Goal: Task Accomplishment & Management: Complete application form

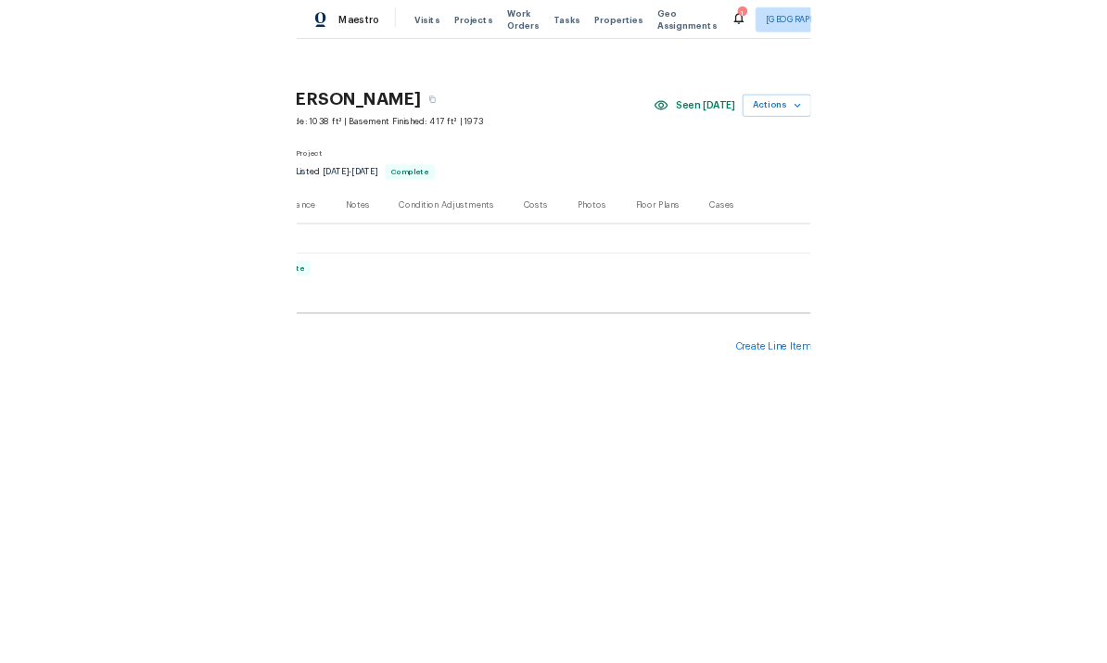
scroll to position [0, 275]
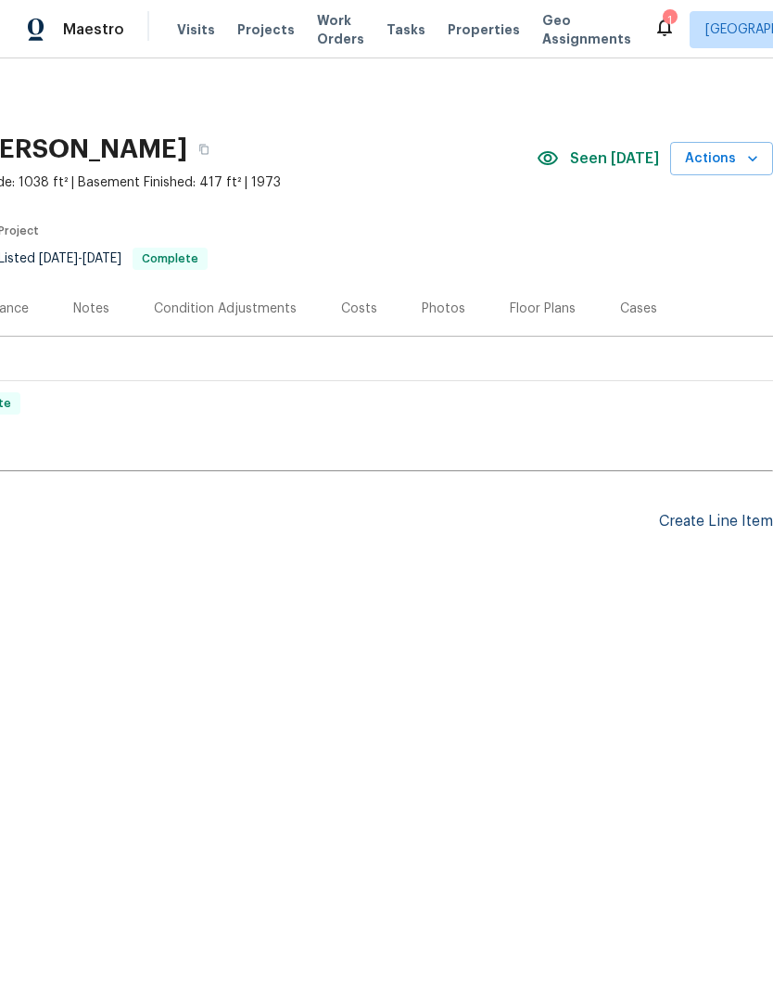
click at [696, 514] on div "Create Line Item" at bounding box center [716, 522] width 114 height 18
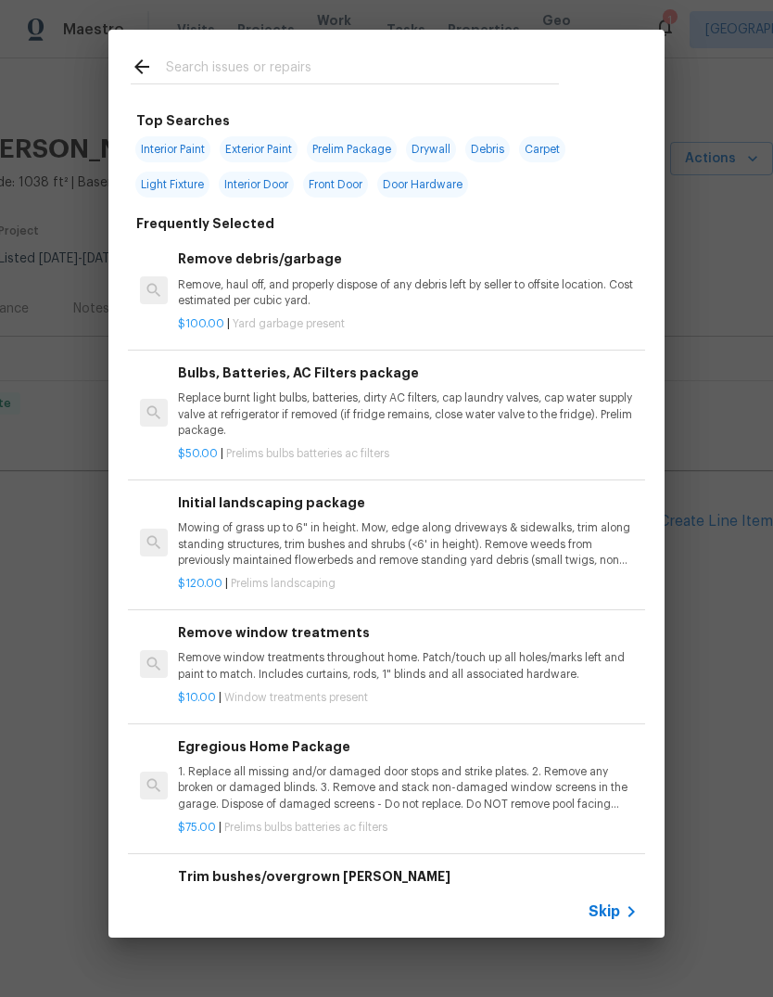
click at [300, 70] on input "text" at bounding box center [362, 70] width 393 height 28
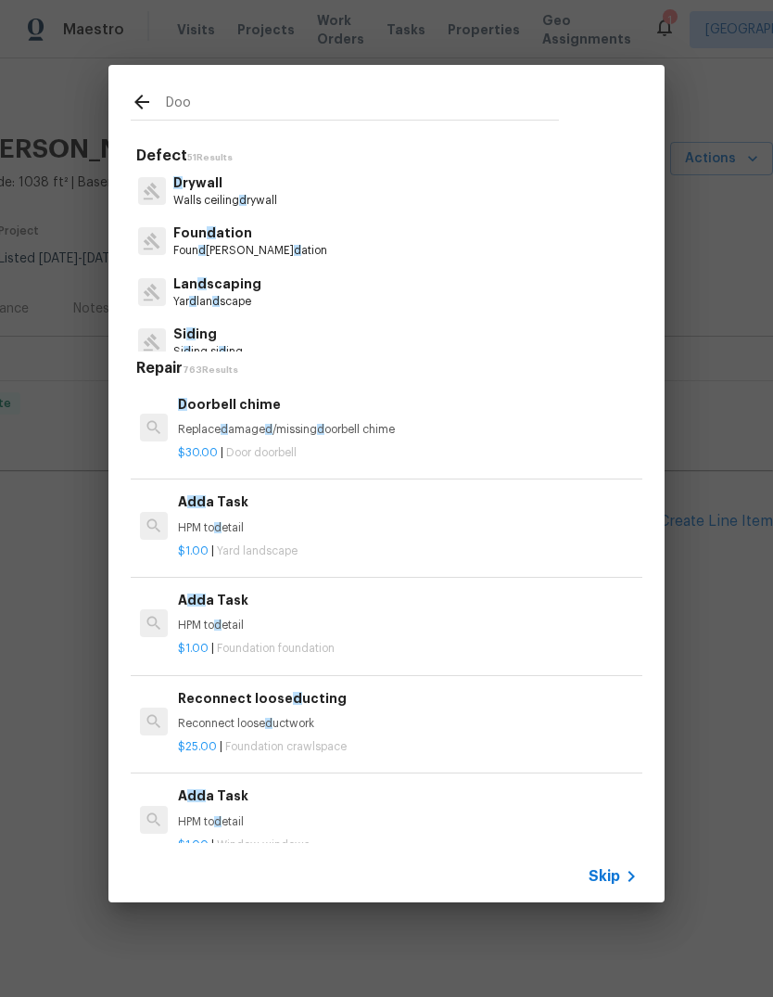
type input "Door"
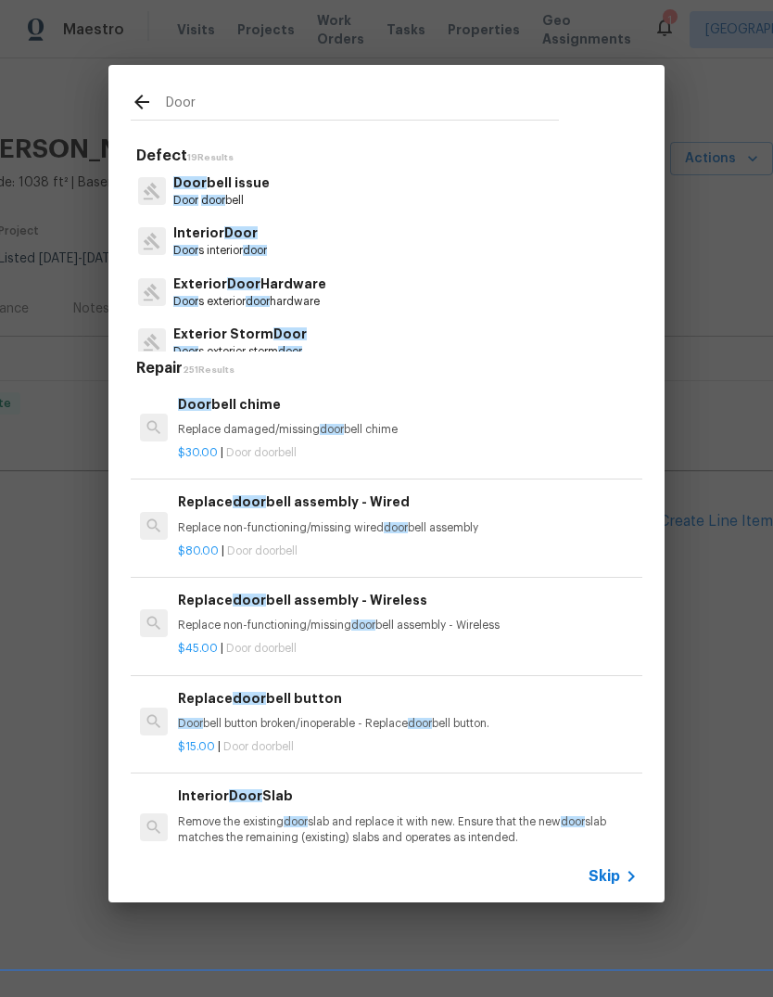
click at [305, 289] on p "Exterior Door Hardware" at bounding box center [249, 284] width 153 height 19
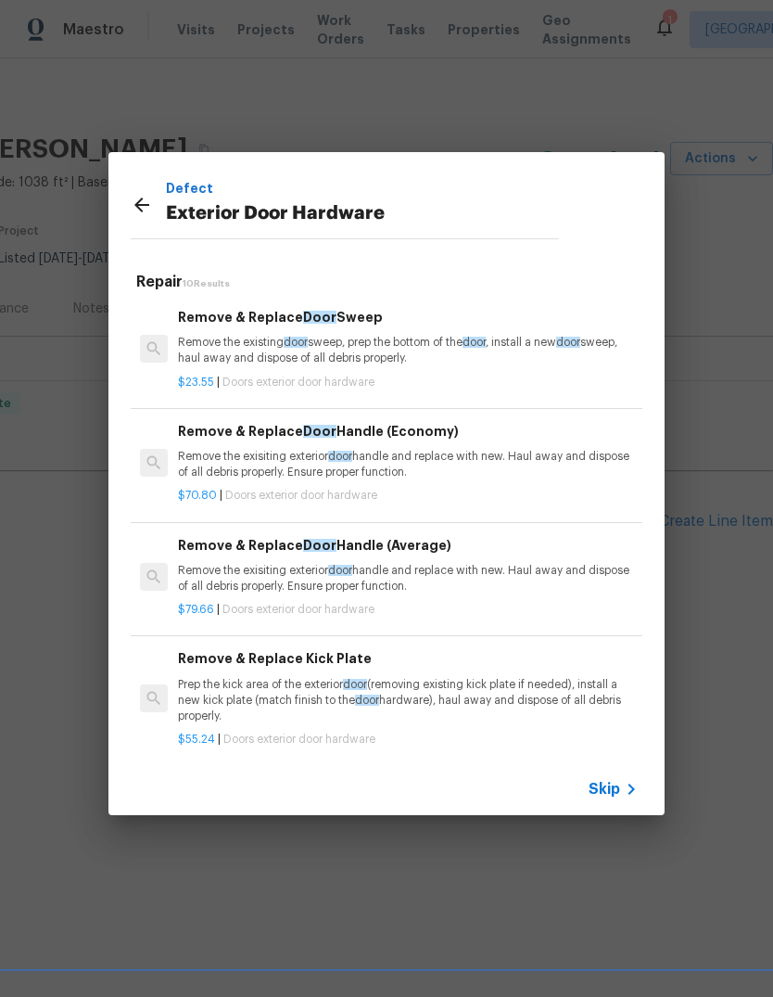
click at [463, 483] on div "$70.80 | Doors exterior door hardware" at bounding box center [408, 491] width 460 height 23
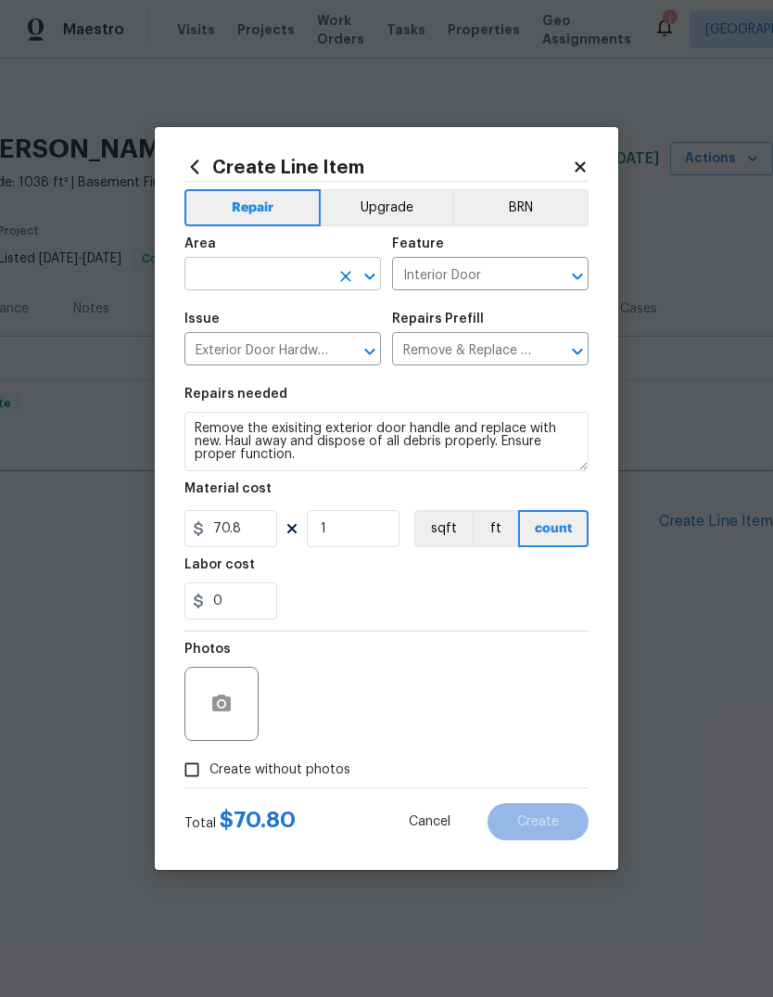
click at [290, 277] on input "text" at bounding box center [257, 276] width 145 height 29
click at [317, 320] on li "Front" at bounding box center [283, 316] width 197 height 31
type input "Front"
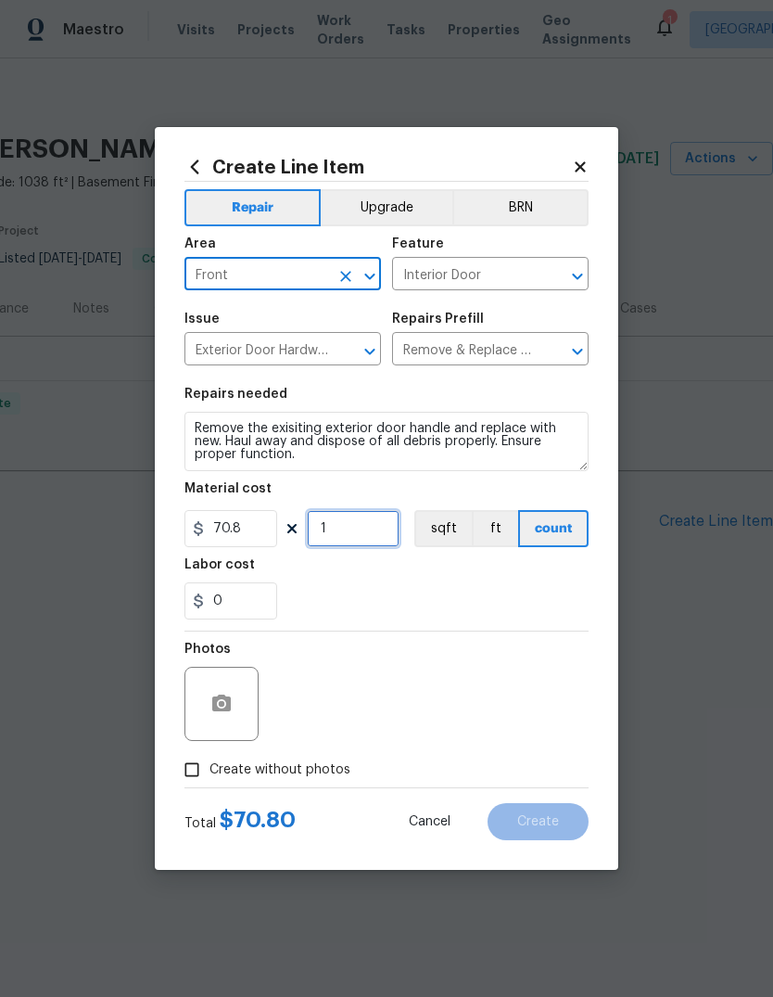
click at [379, 529] on input "1" at bounding box center [353, 528] width 93 height 37
type input "2"
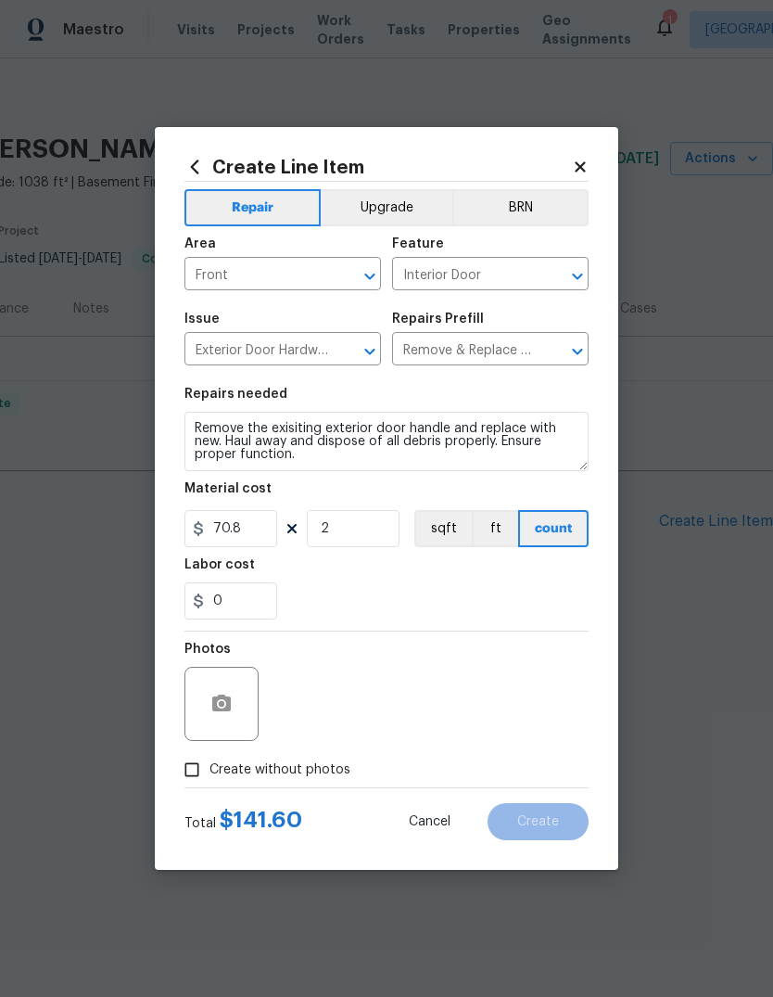
click at [385, 572] on div "Labor cost" at bounding box center [387, 570] width 404 height 24
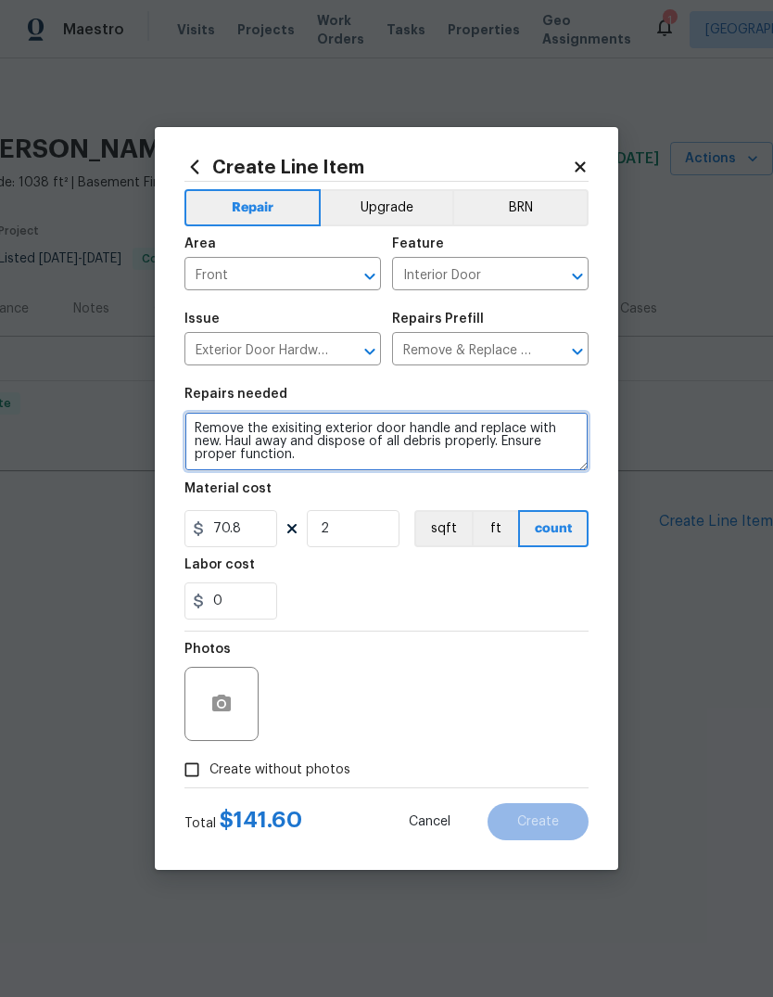
click at [189, 425] on textarea "Remove the exisiting exterior door handle and replace with new. Haul away and d…" at bounding box center [387, 441] width 404 height 59
type textarea "On garage man door Remove the exisiting exterior door handle and replace with n…"
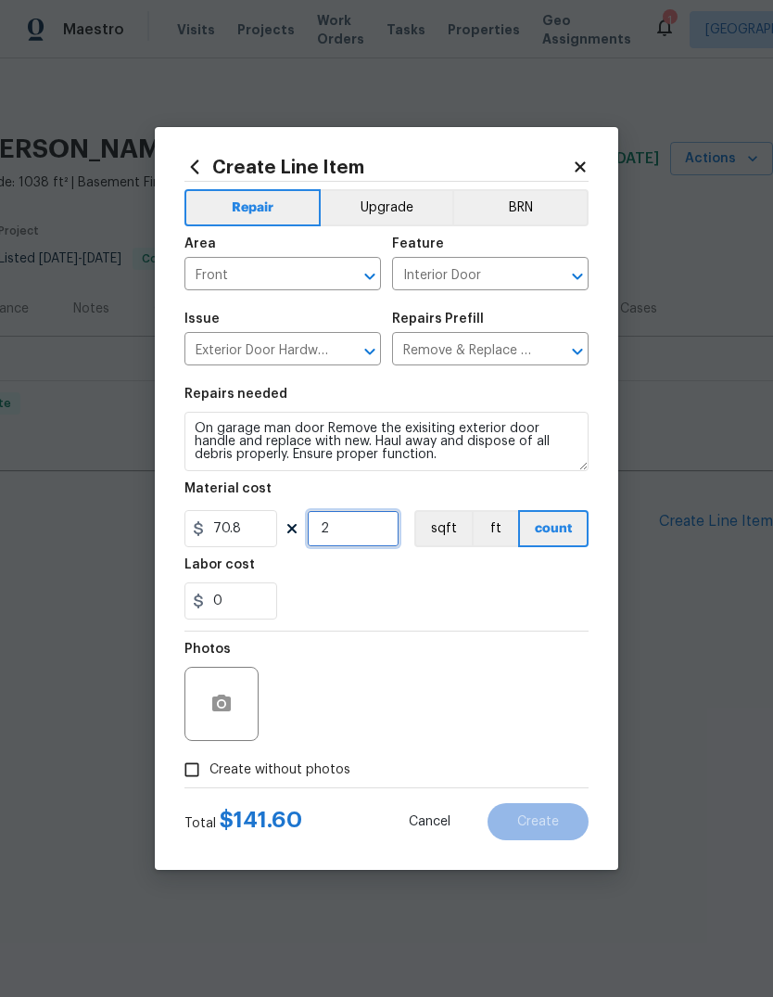
click at [352, 526] on input "2" at bounding box center [353, 528] width 93 height 37
type input "1"
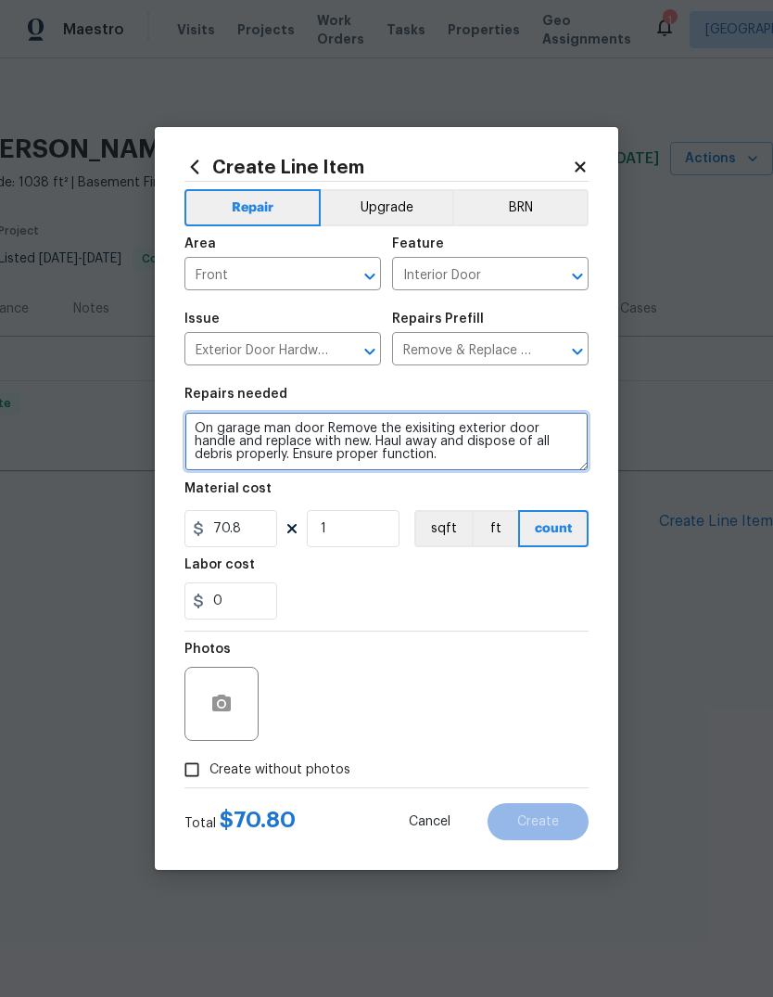
click at [581, 428] on textarea "On garage man door Remove the exisiting exterior door handle and replace with n…" at bounding box center [387, 441] width 404 height 59
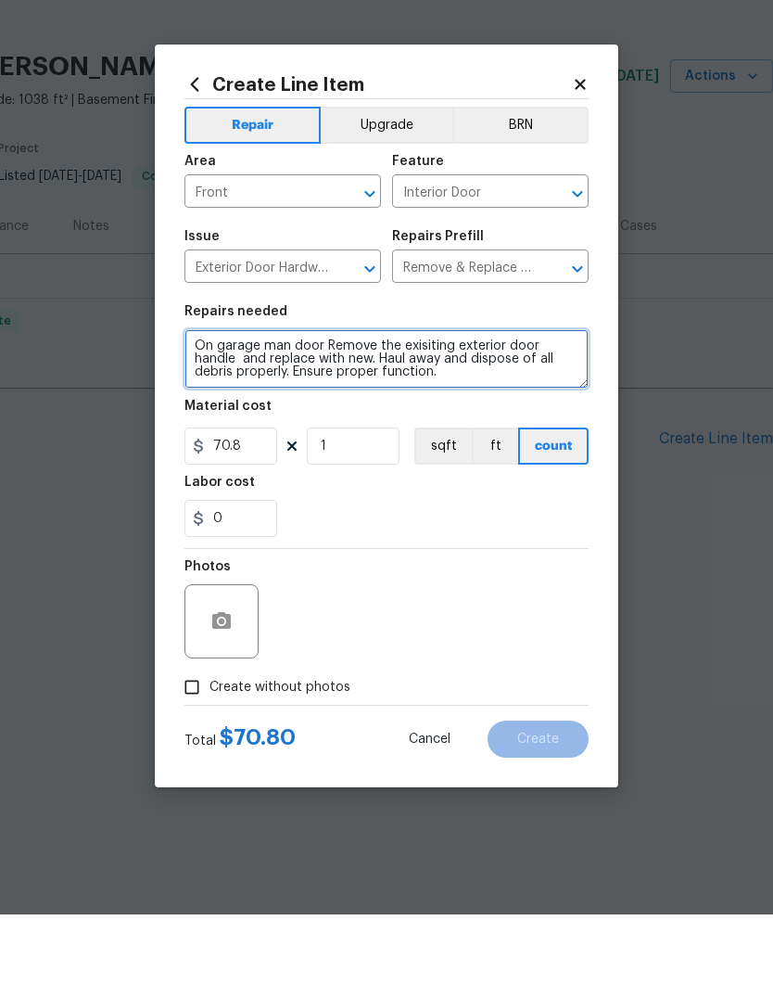
type textarea "On garage man door Remove the exisiting exterior door handle and replace with n…"
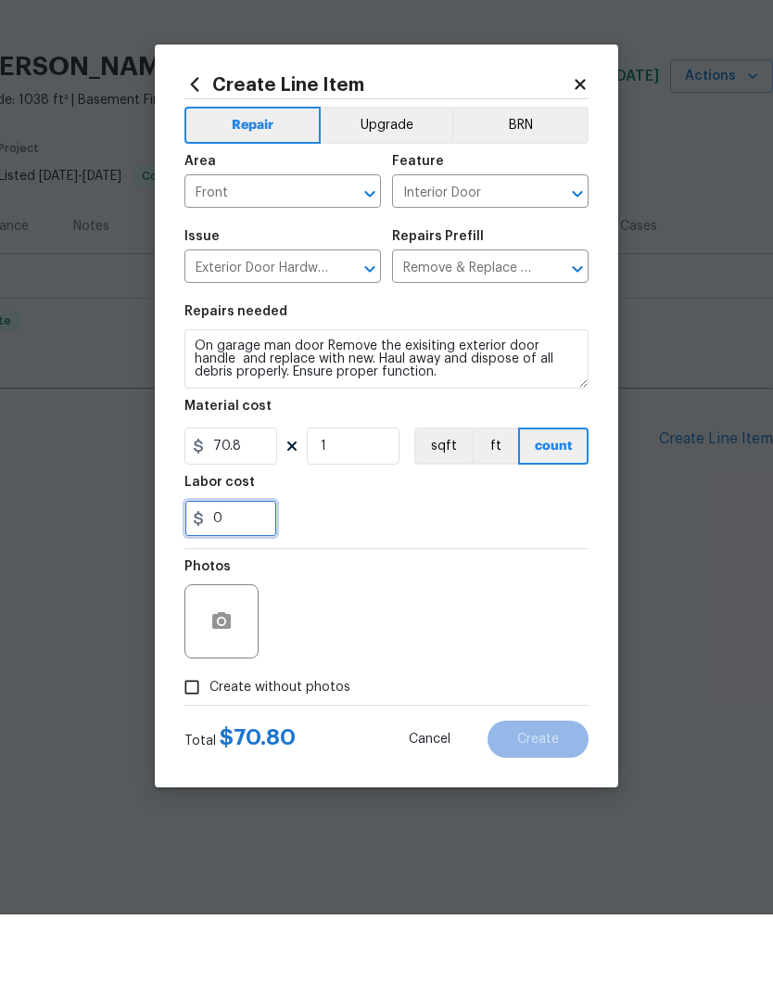
click at [251, 582] on input "0" at bounding box center [231, 600] width 93 height 37
type input "5"
click at [456, 632] on div "Photos" at bounding box center [387, 692] width 404 height 121
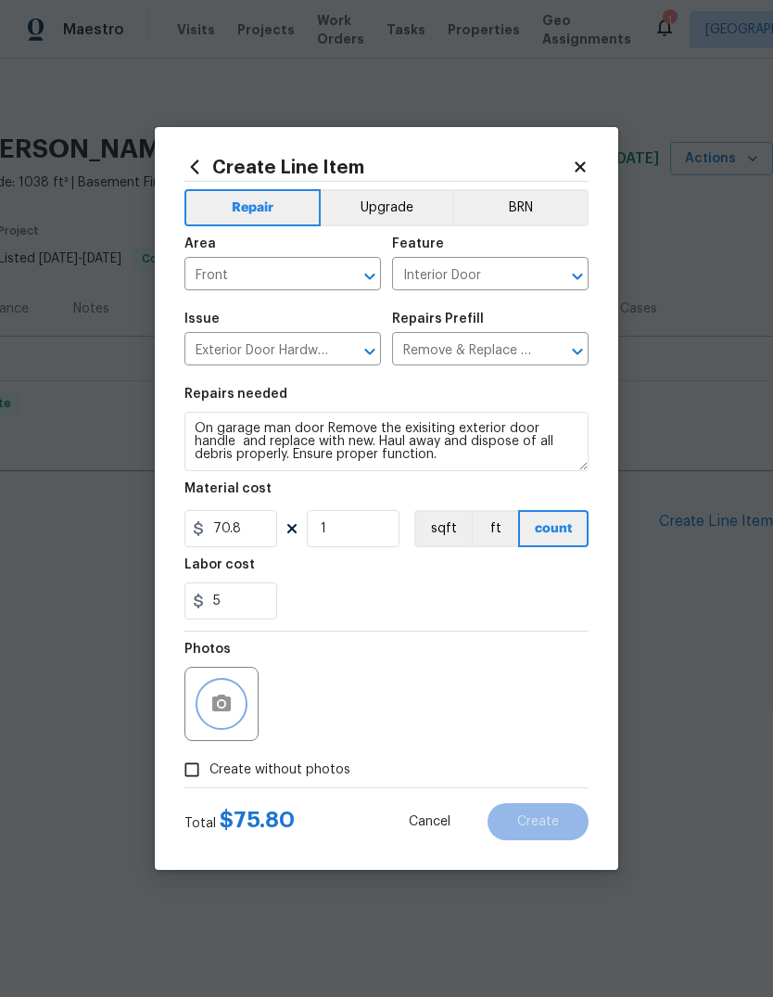
click at [233, 708] on button "button" at bounding box center [221, 704] width 45 height 45
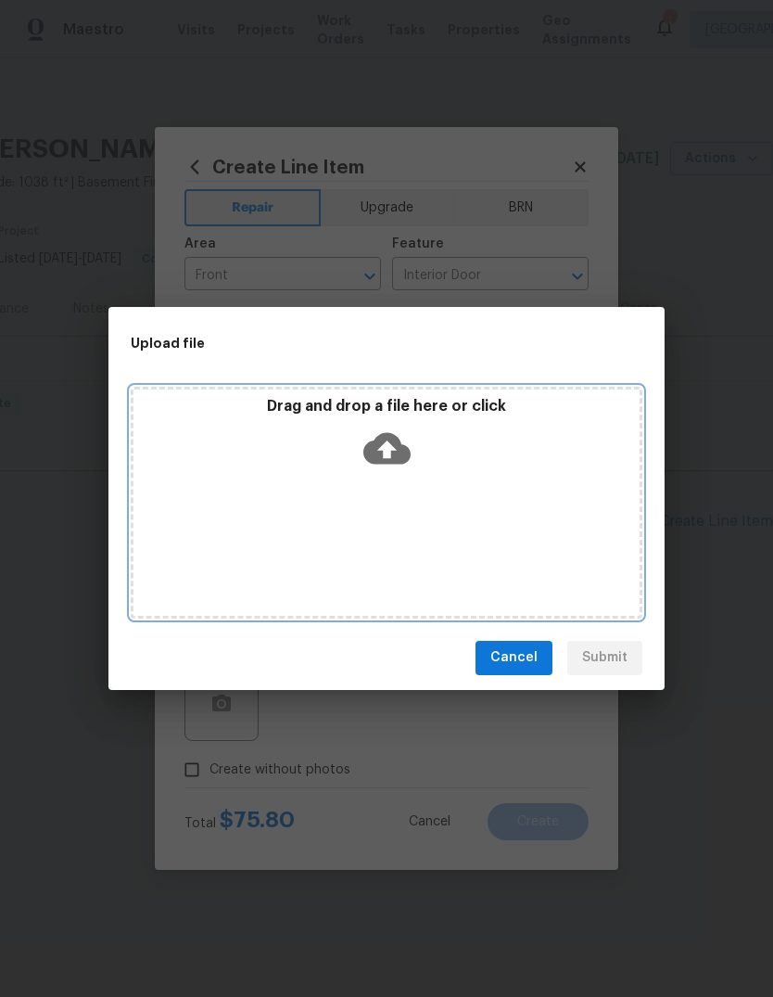
click at [390, 449] on icon at bounding box center [387, 448] width 47 height 47
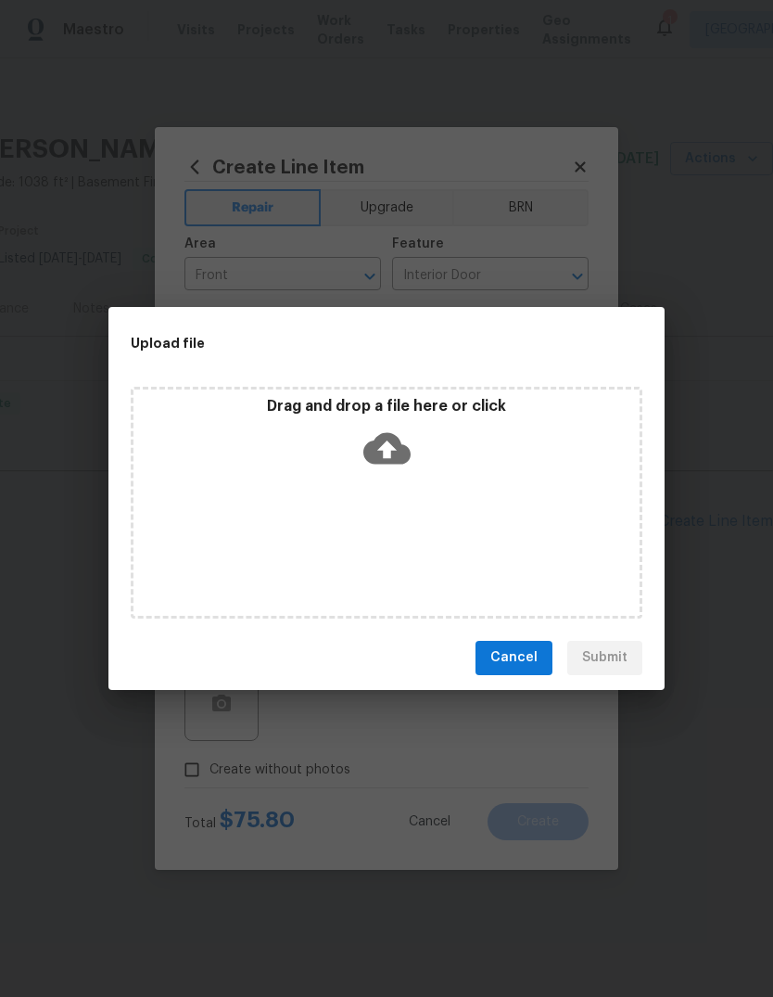
scroll to position [0, 0]
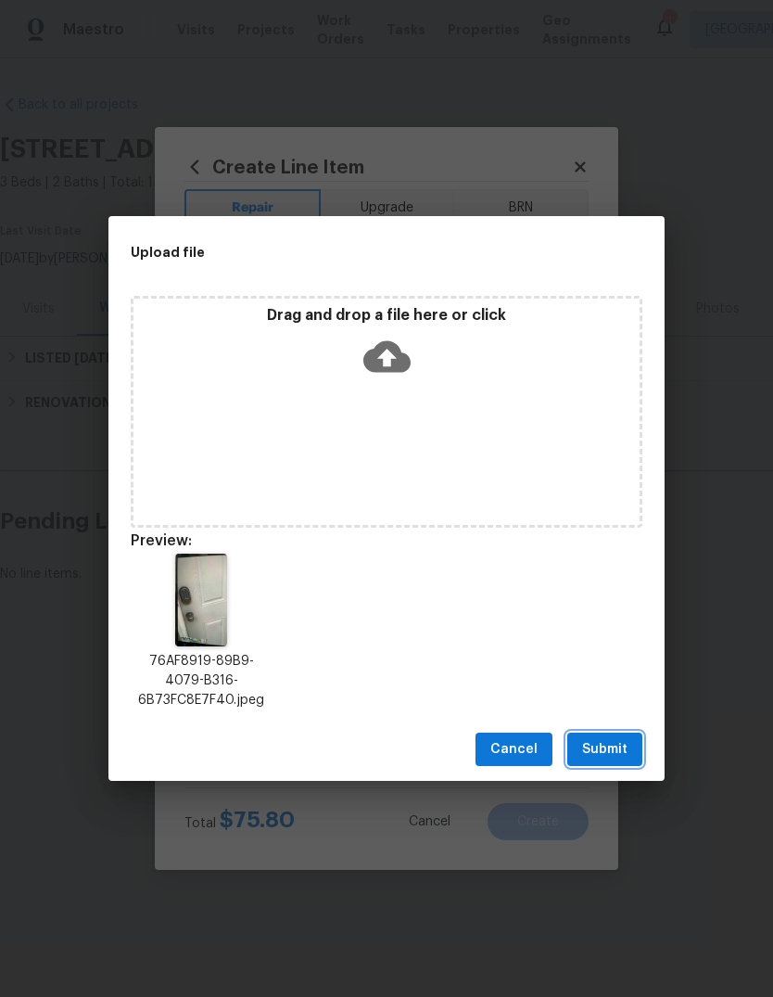
click at [623, 751] on span "Submit" at bounding box center [604, 749] width 45 height 23
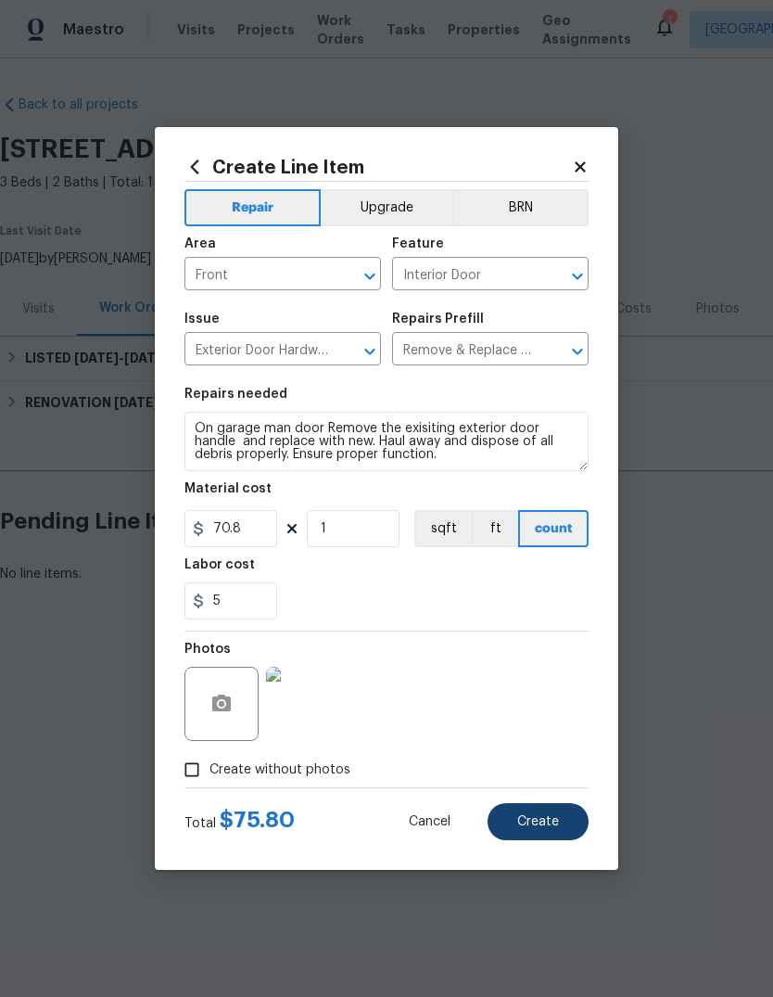
click at [568, 826] on button "Create" at bounding box center [538, 821] width 101 height 37
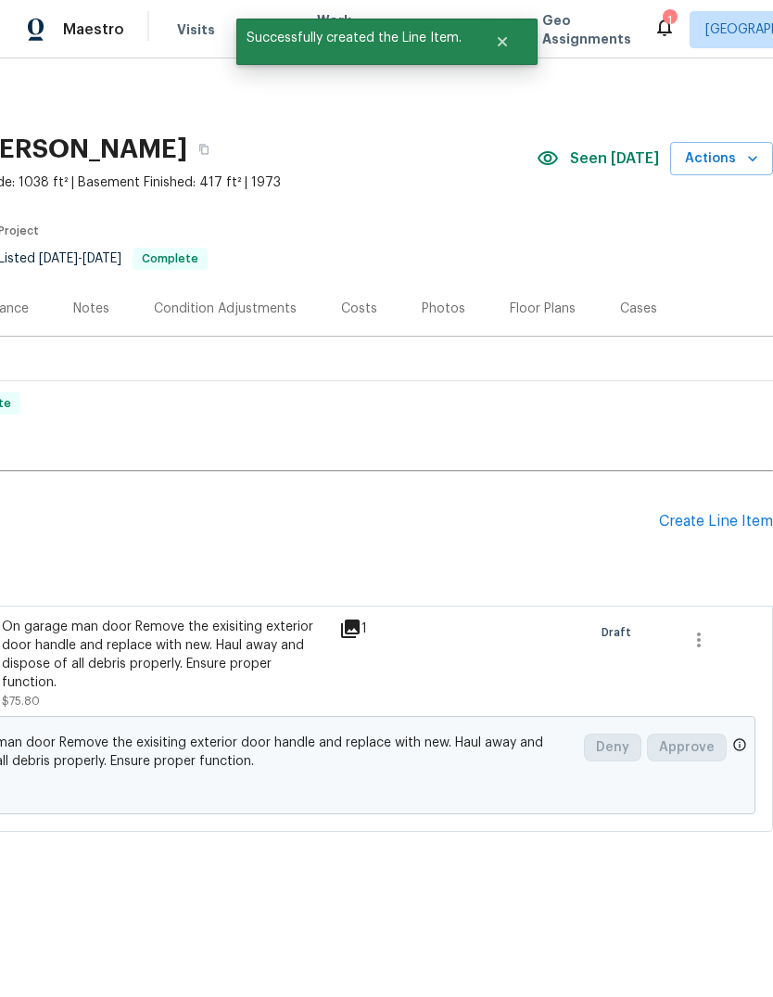
scroll to position [0, 275]
click at [701, 521] on div "Create Line Item" at bounding box center [716, 522] width 114 height 18
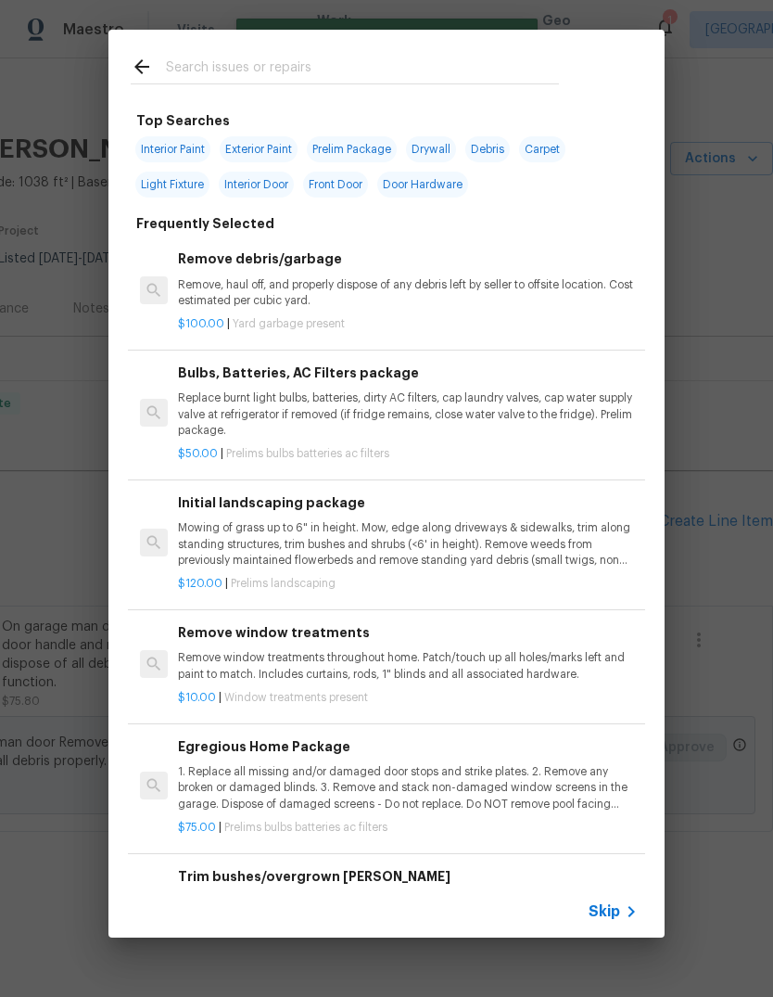
click at [430, 42] on div at bounding box center [345, 66] width 473 height 73
click at [276, 65] on input "text" at bounding box center [362, 70] width 393 height 28
type input "Doo"
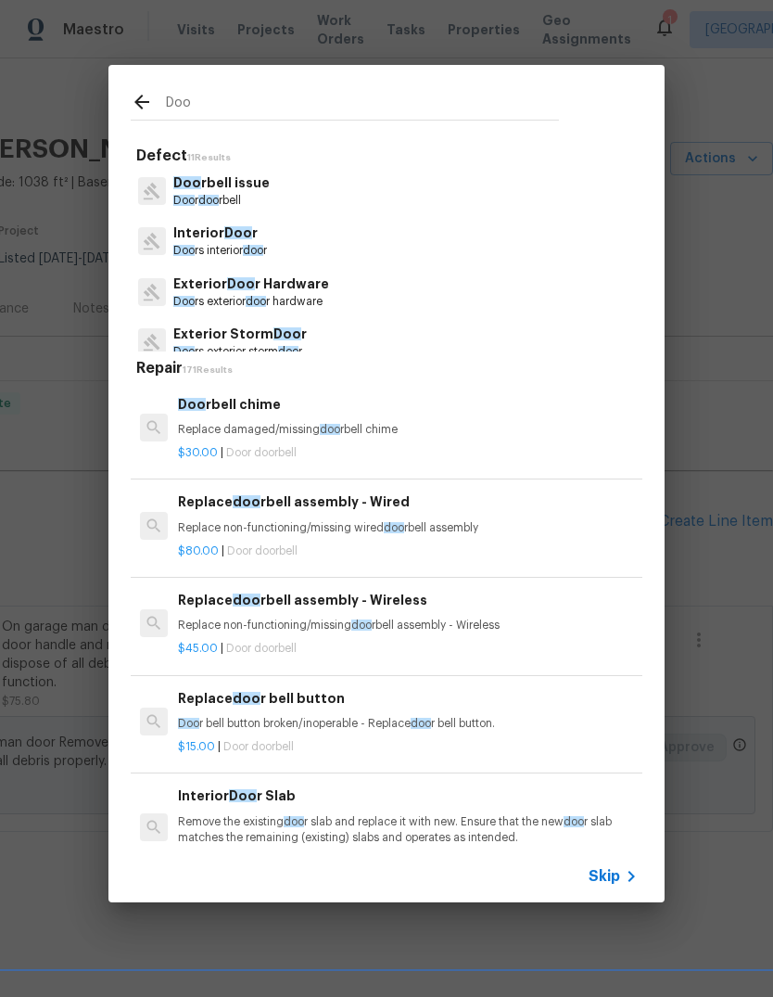
click at [261, 202] on p "Doo r doo rbell" at bounding box center [221, 201] width 96 height 16
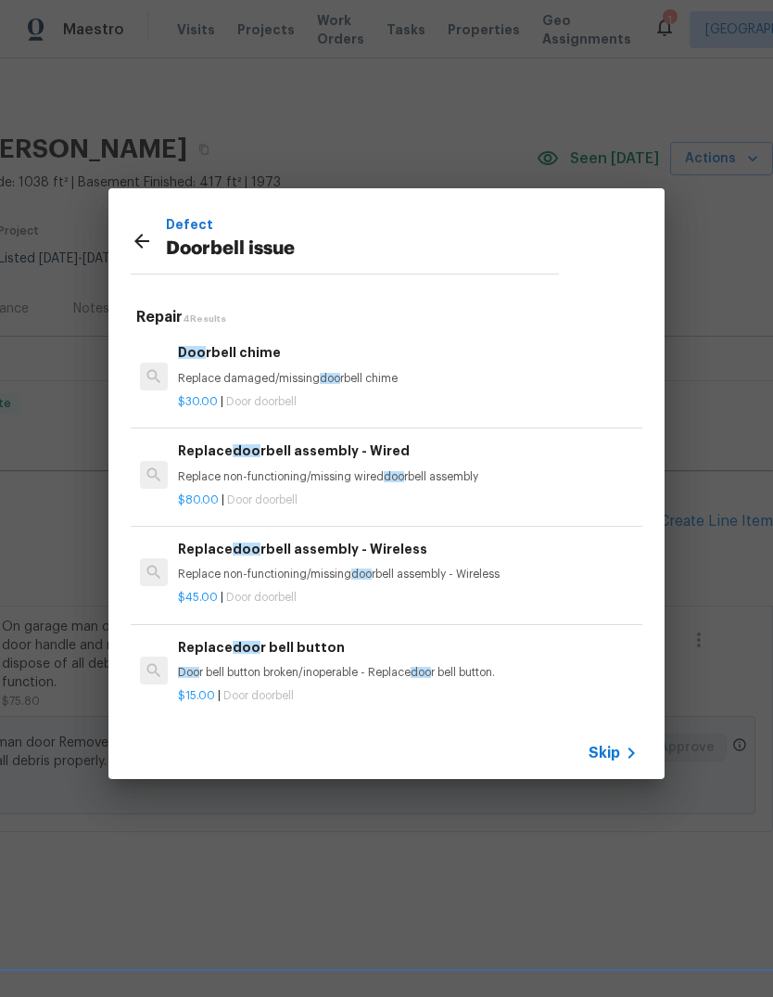
click at [381, 386] on p "Replace damaged/missing doo rbell chime" at bounding box center [408, 379] width 460 height 16
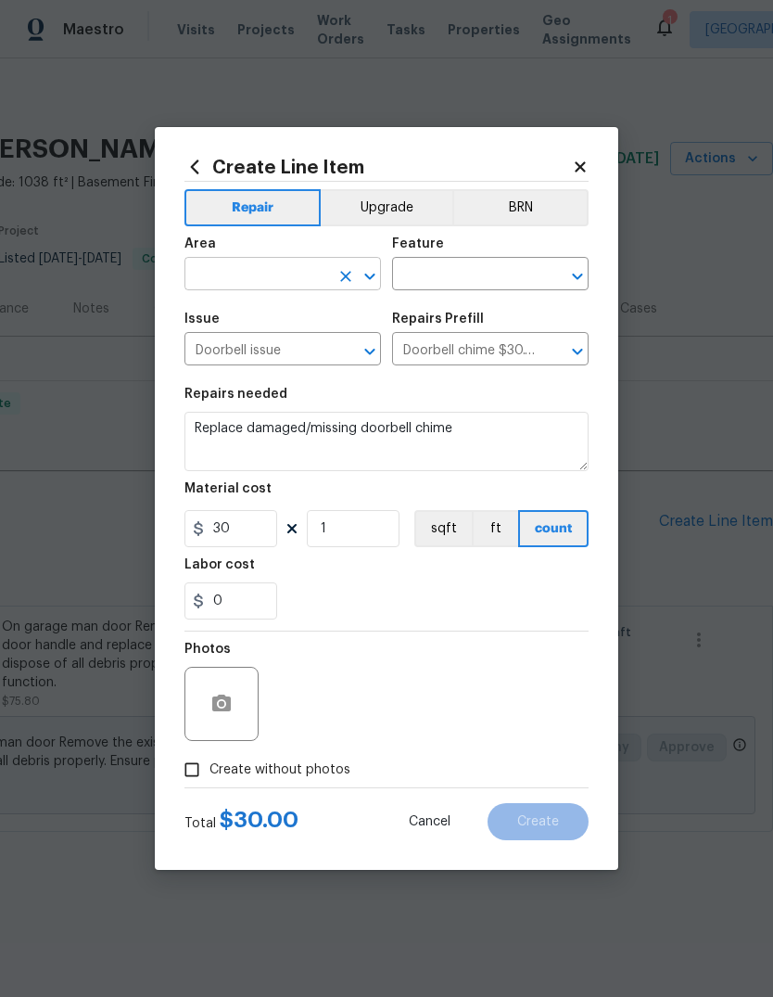
click at [258, 272] on input "text" at bounding box center [257, 276] width 145 height 29
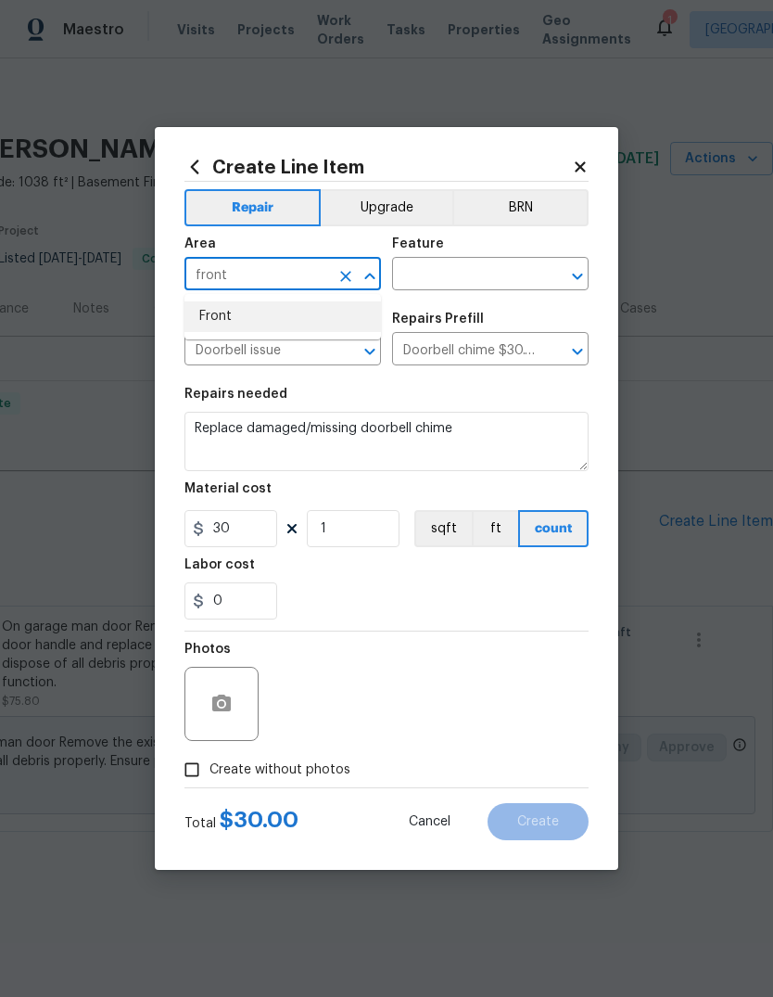
click at [285, 309] on li "Front" at bounding box center [283, 316] width 197 height 31
type input "Front"
click at [285, 309] on span "Issue Doorbell issue ​" at bounding box center [283, 338] width 197 height 75
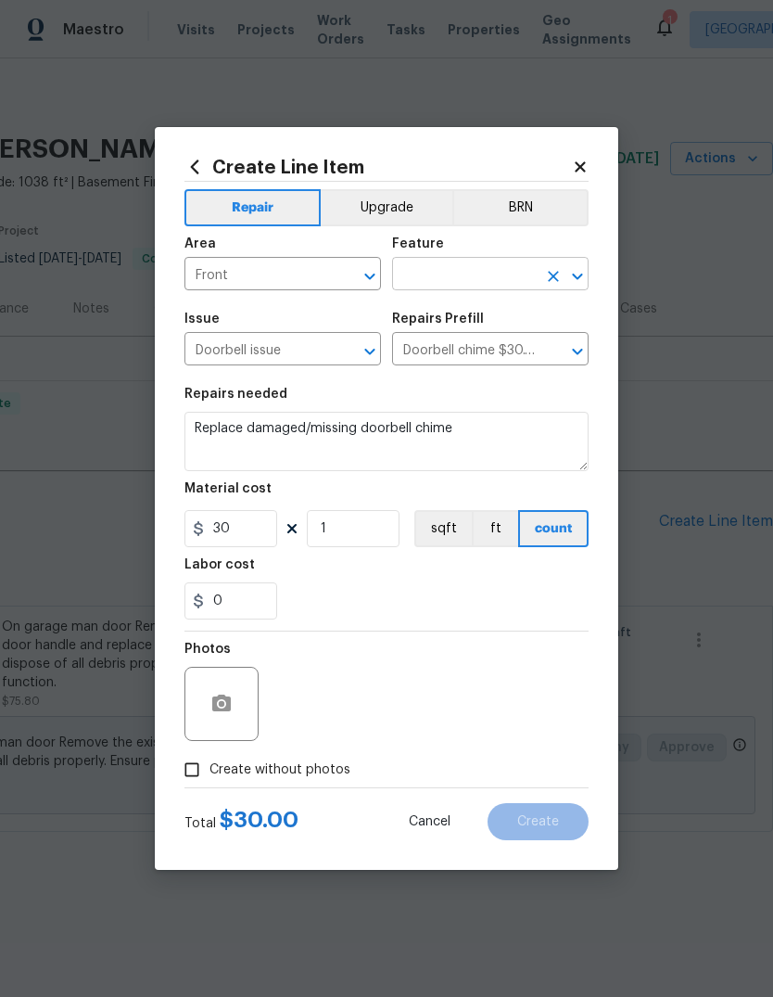
click at [488, 280] on input "text" at bounding box center [464, 276] width 145 height 29
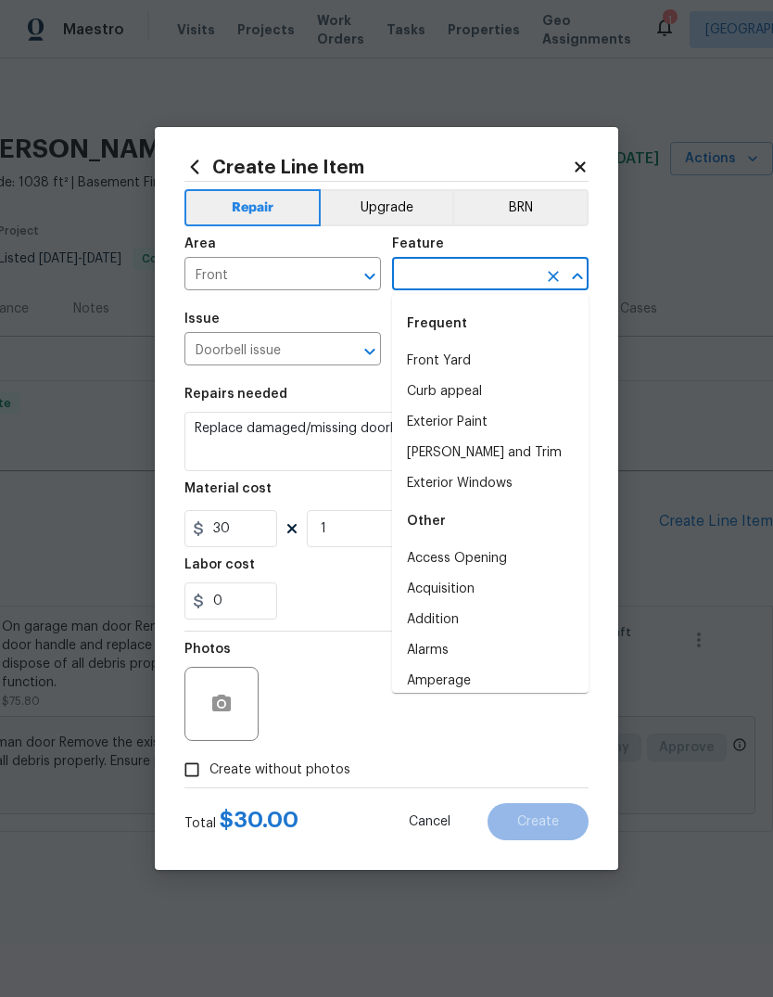
click at [459, 359] on li "Front Yard" at bounding box center [490, 361] width 197 height 31
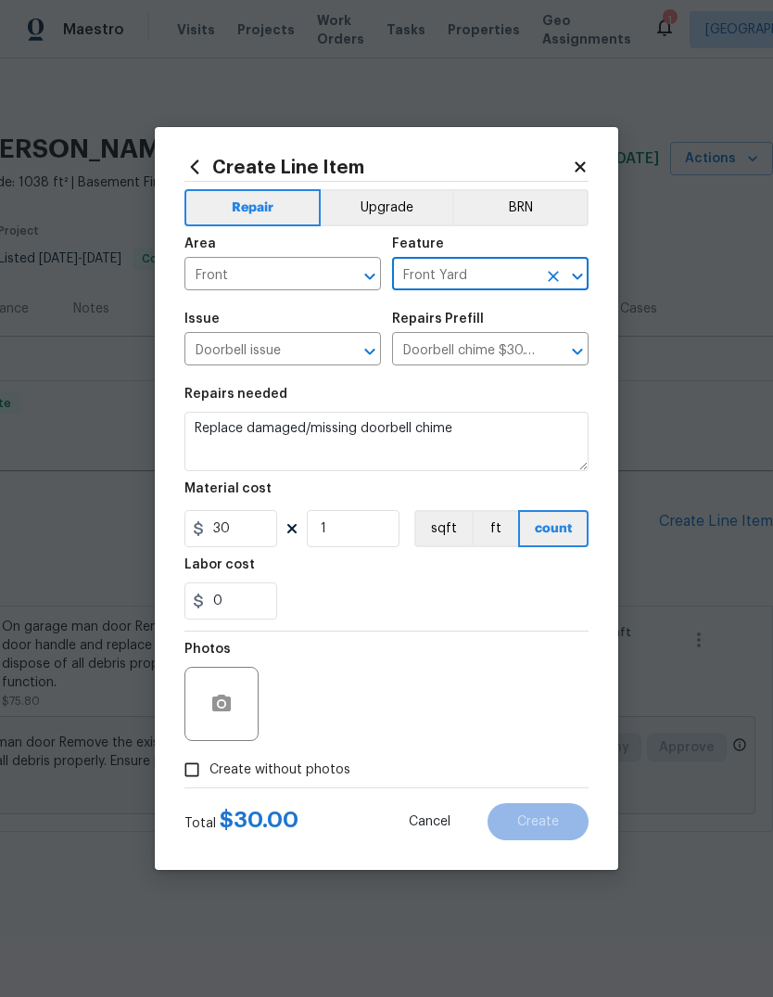
type input "Front Yard"
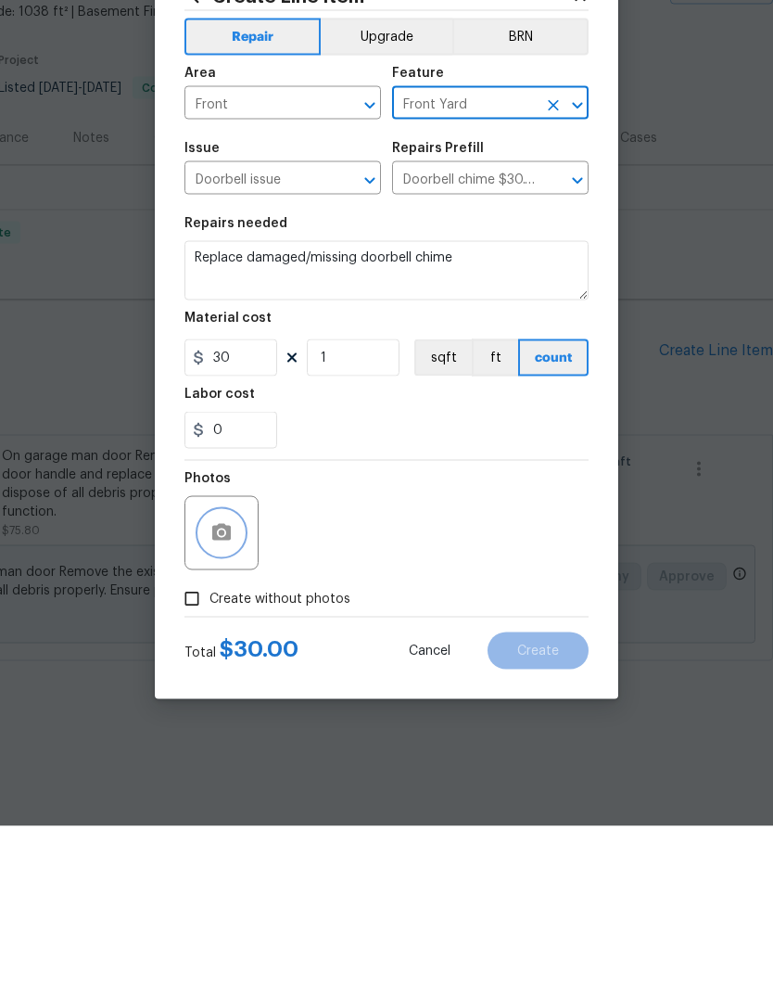
click at [228, 695] on icon "button" at bounding box center [221, 703] width 19 height 17
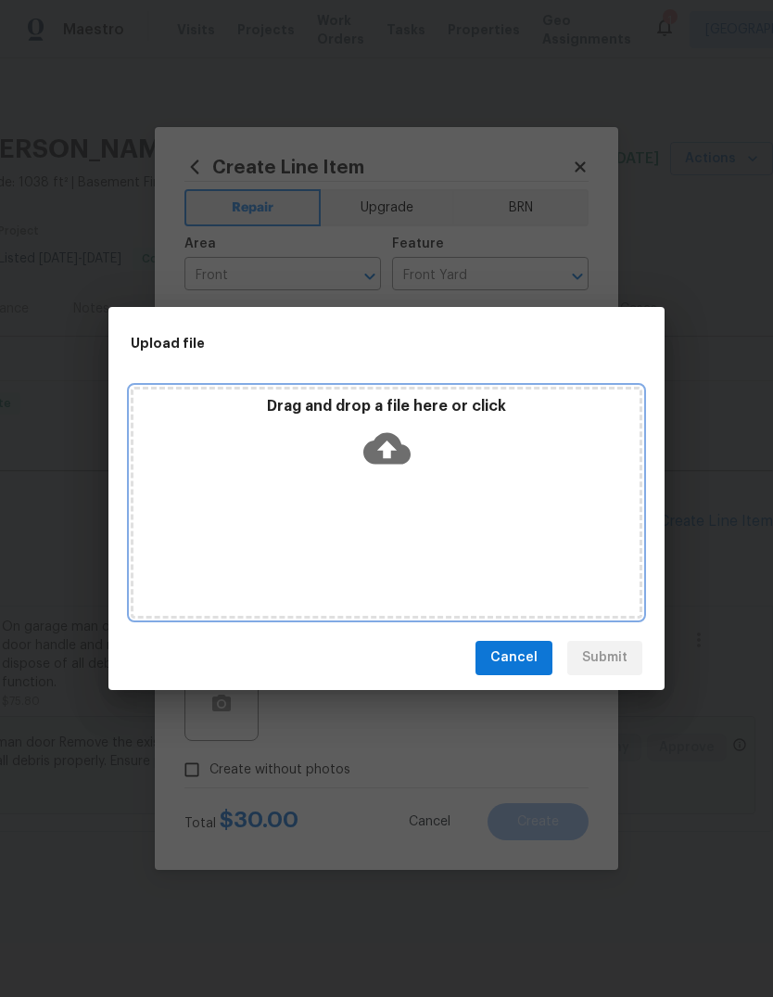
click at [415, 441] on div "Drag and drop a file here or click" at bounding box center [387, 437] width 506 height 80
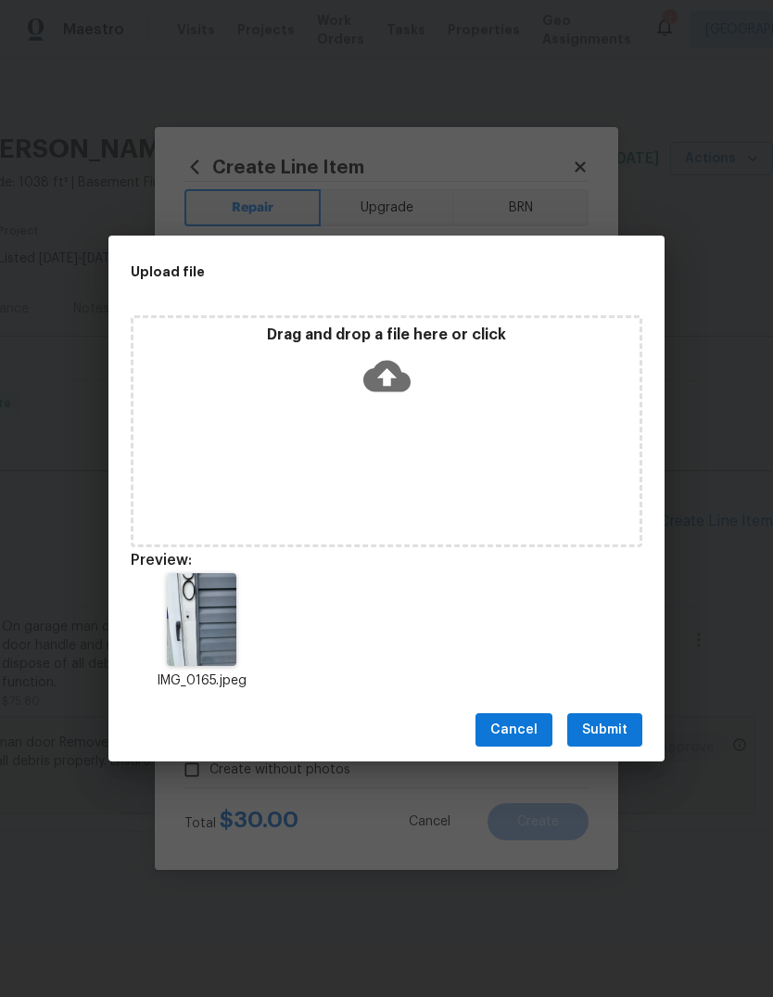
click at [617, 713] on button "Submit" at bounding box center [605, 730] width 75 height 34
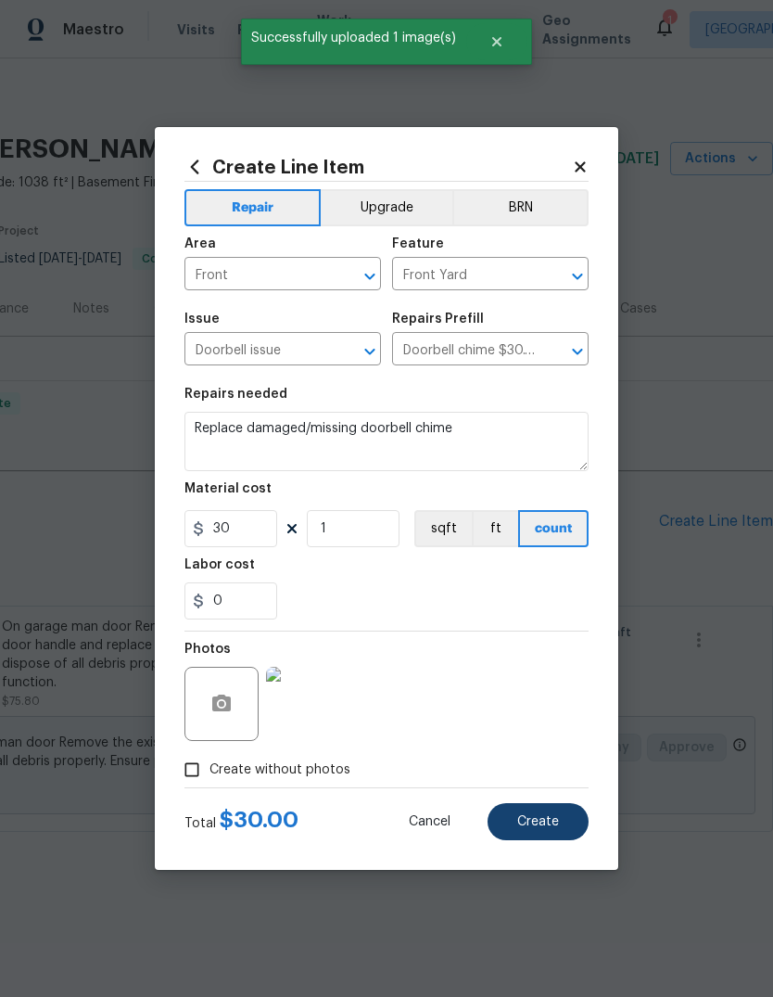
click at [550, 814] on button "Create" at bounding box center [538, 821] width 101 height 37
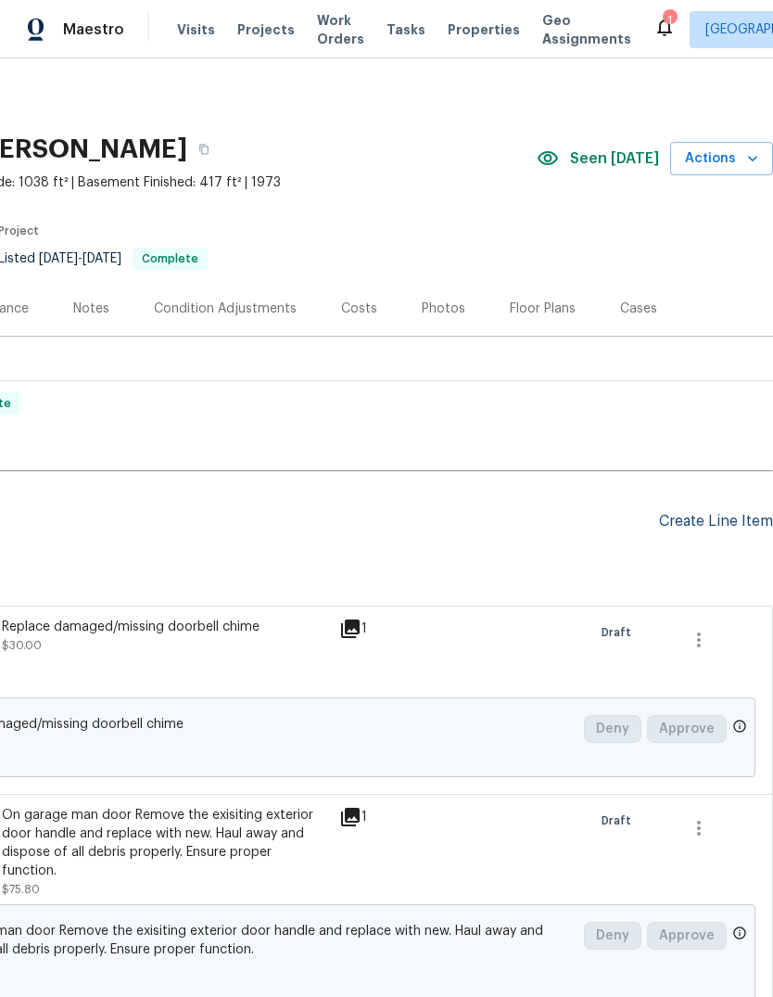
click at [687, 517] on div "Create Line Item" at bounding box center [716, 522] width 114 height 18
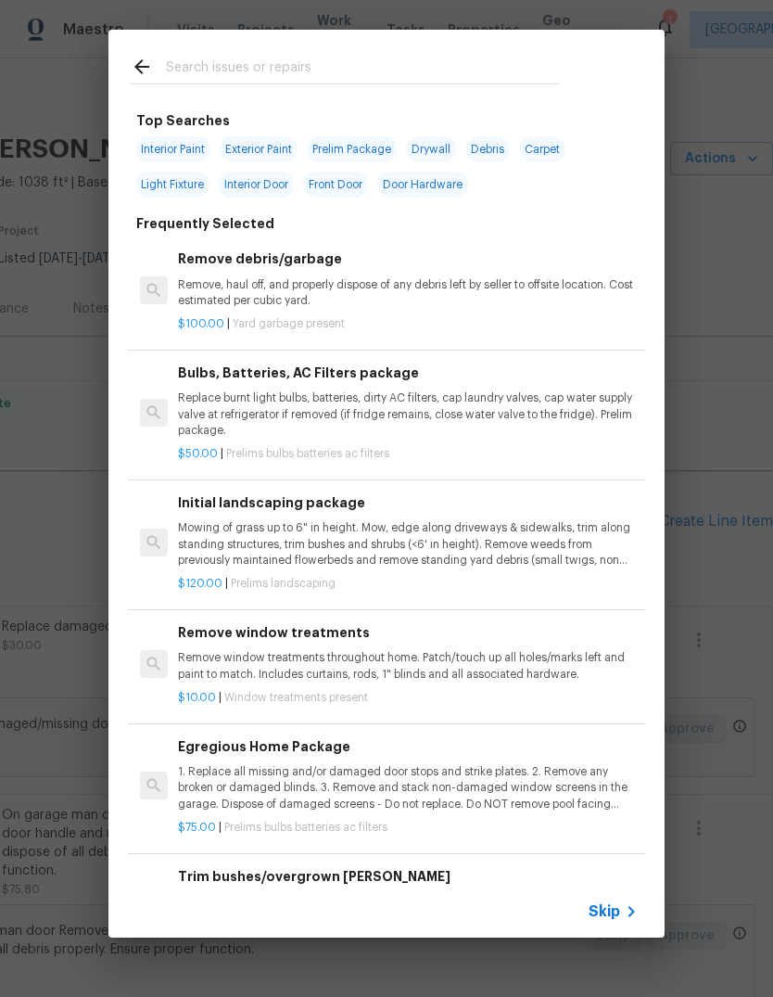
click at [349, 72] on input "text" at bounding box center [362, 70] width 393 height 28
click at [183, 150] on span "Interior Paint" at bounding box center [172, 149] width 75 height 26
type input "Interior Paint"
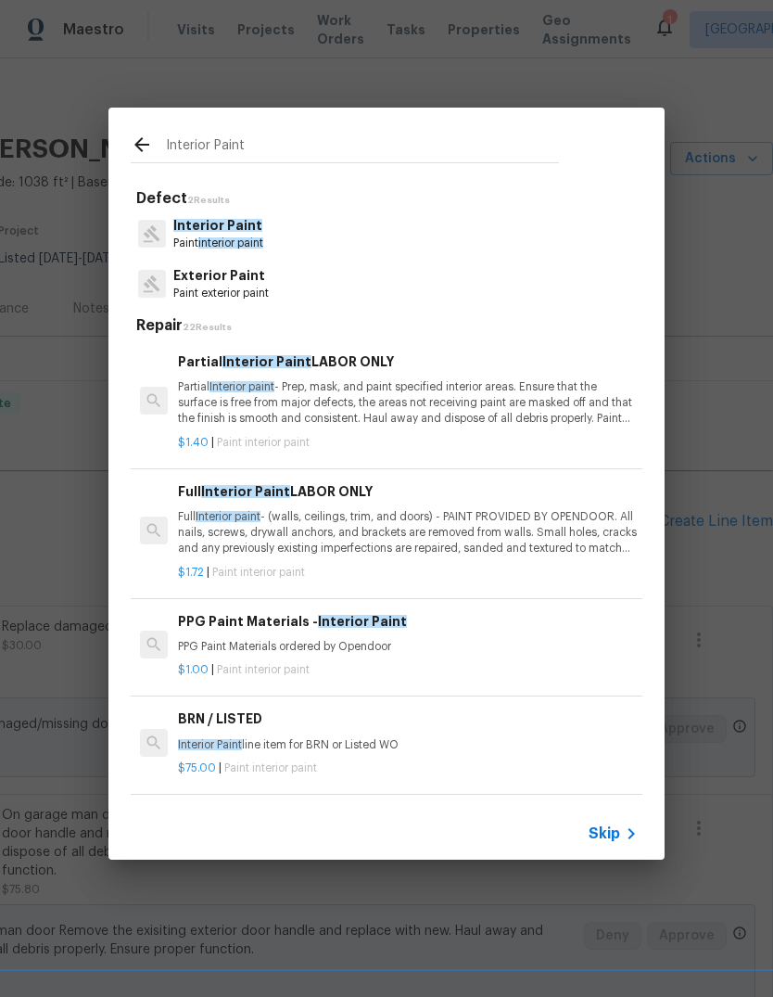
click at [349, 524] on p "Full Interior paint - (walls, ceilings, trim, and doors) - PAINT PROVIDED BY OP…" at bounding box center [408, 532] width 460 height 47
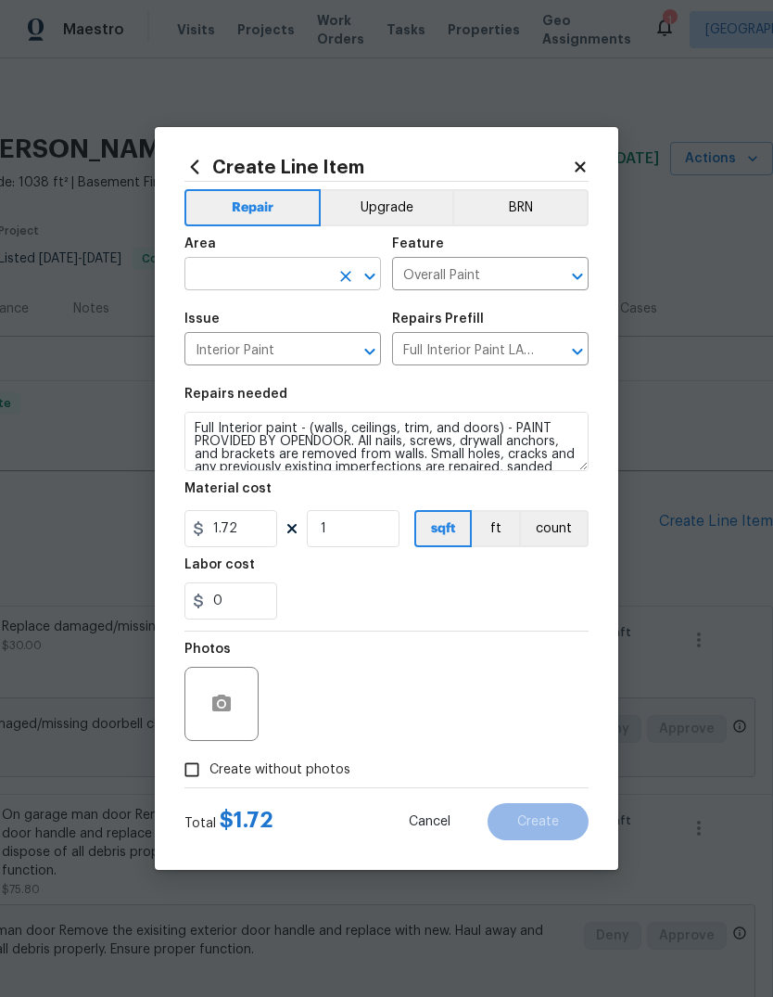
click at [281, 266] on input "text" at bounding box center [257, 276] width 145 height 29
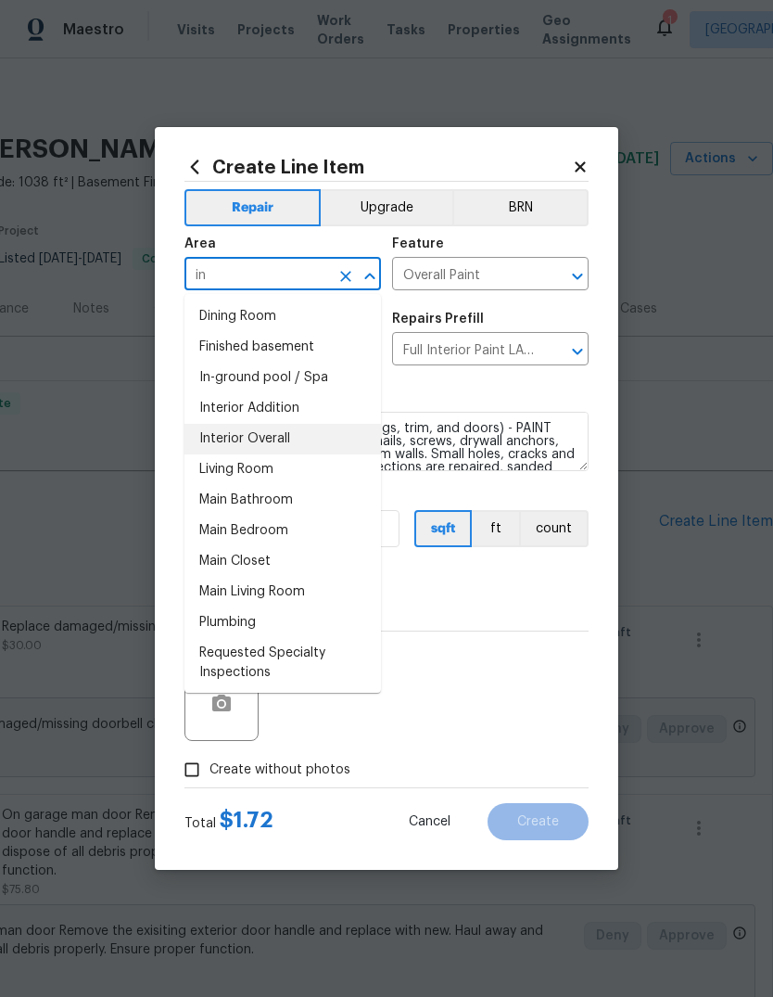
click at [287, 446] on li "Interior Overall" at bounding box center [283, 439] width 197 height 31
type input "Interior Overall"
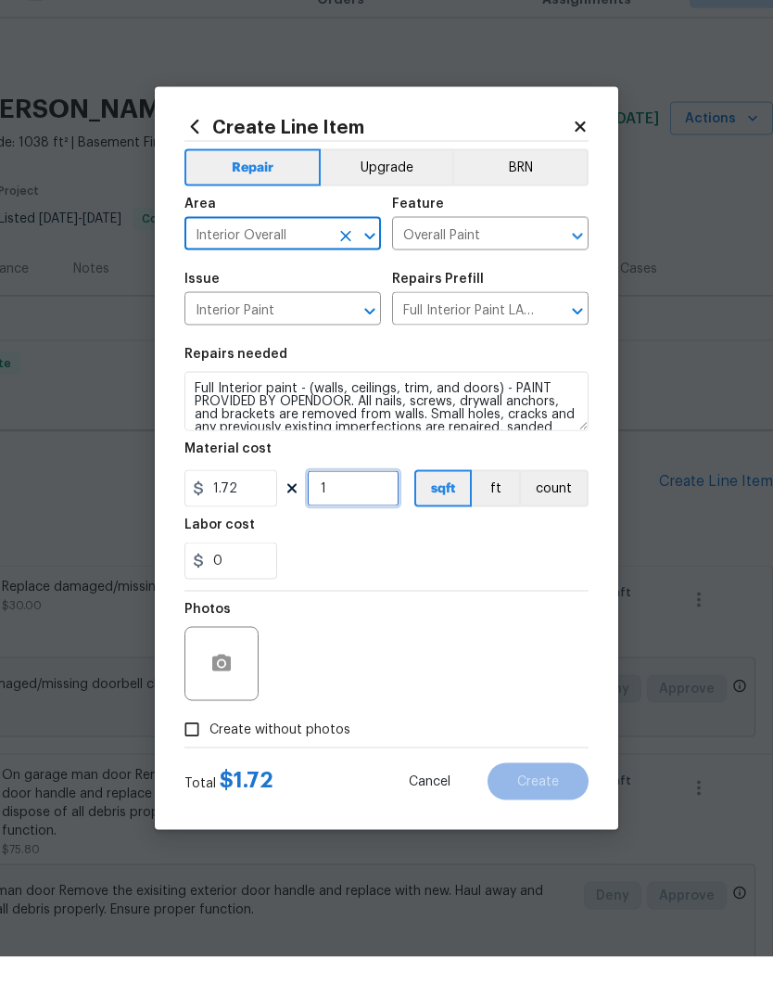
click at [357, 510] on input "1" at bounding box center [353, 528] width 93 height 37
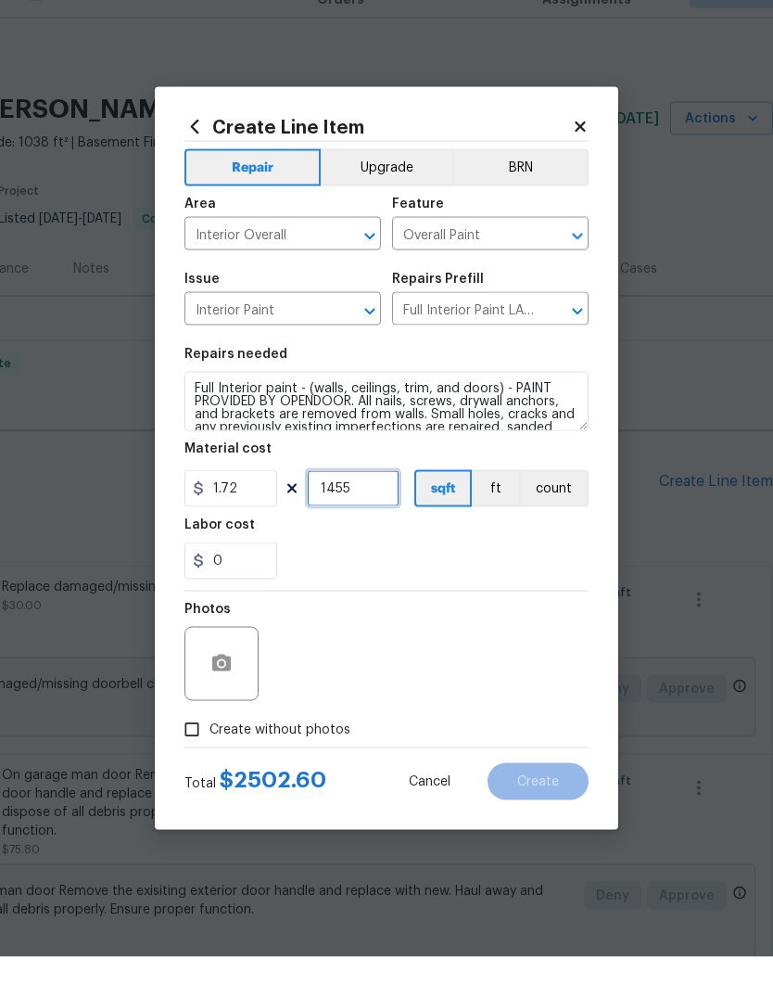
type input "1455"
click at [445, 582] on div "0" at bounding box center [387, 600] width 404 height 37
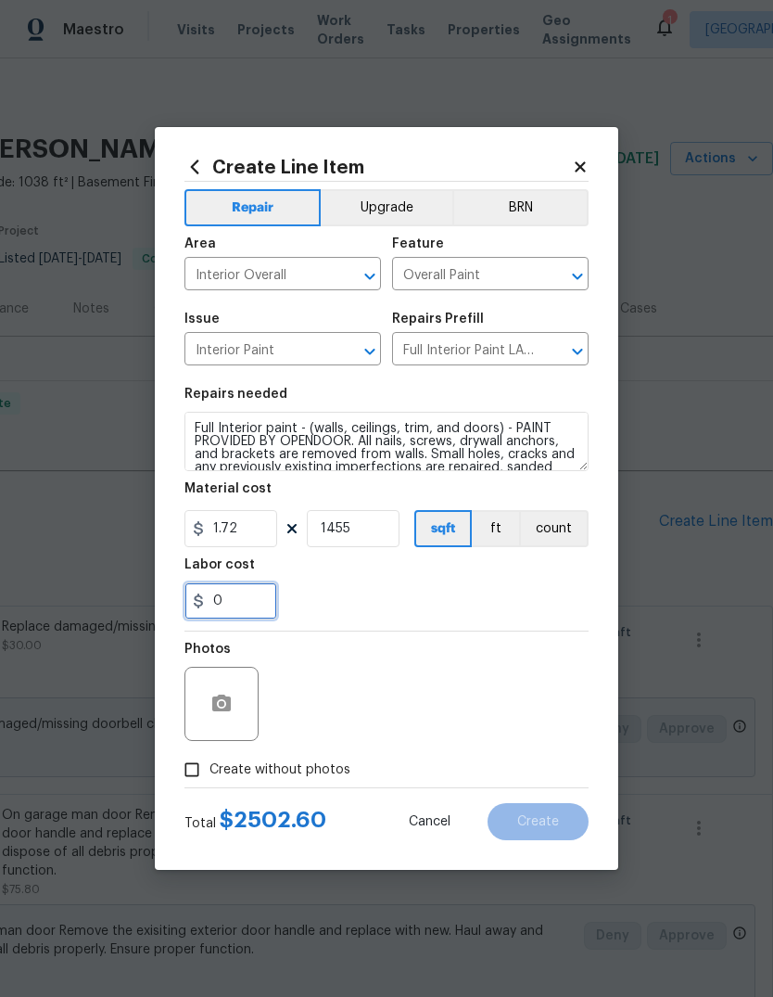
click at [253, 608] on input "0" at bounding box center [231, 600] width 93 height 37
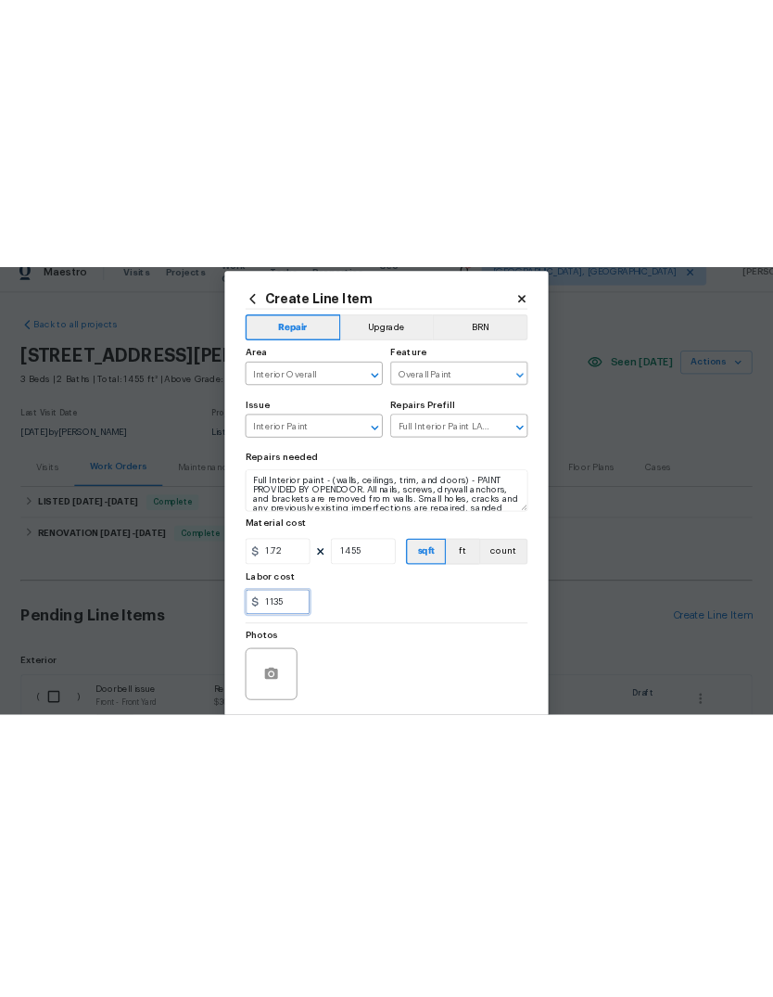
scroll to position [0, 0]
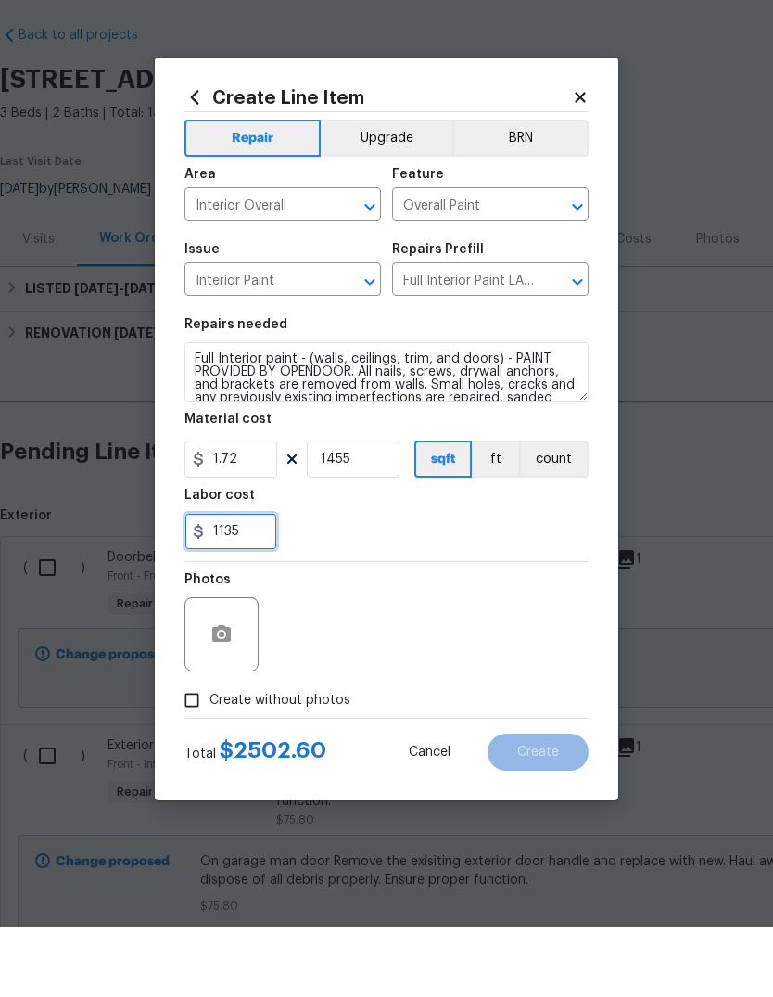
type input "1135"
click at [382, 632] on div "Photos" at bounding box center [387, 692] width 404 height 121
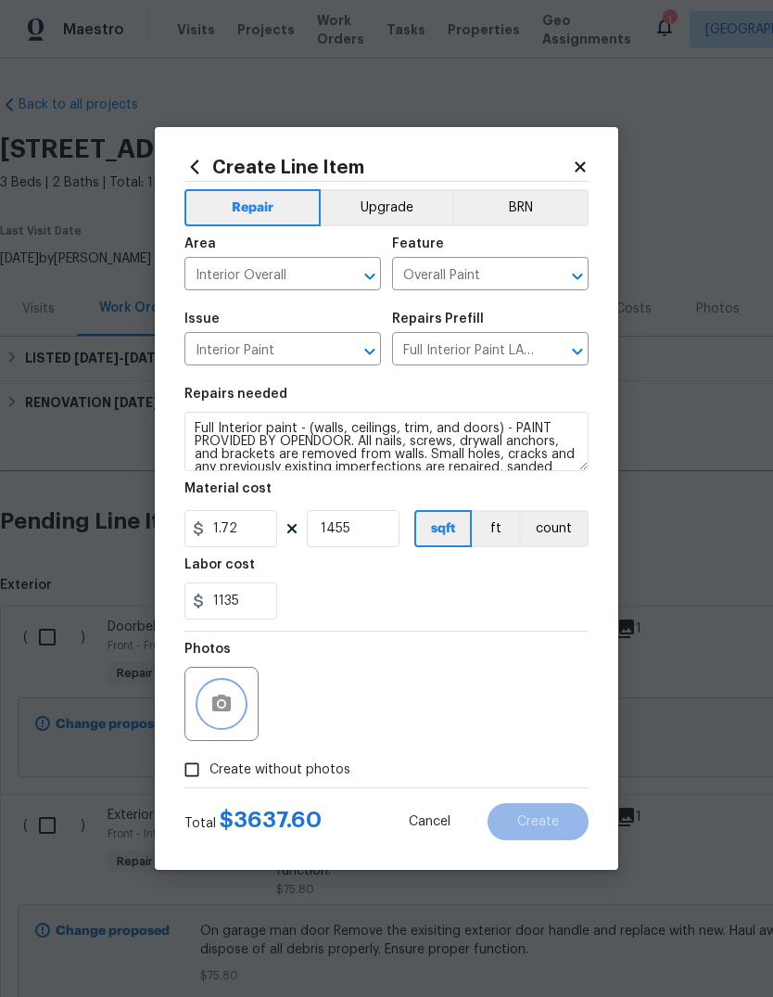
click at [232, 714] on icon "button" at bounding box center [222, 704] width 22 height 22
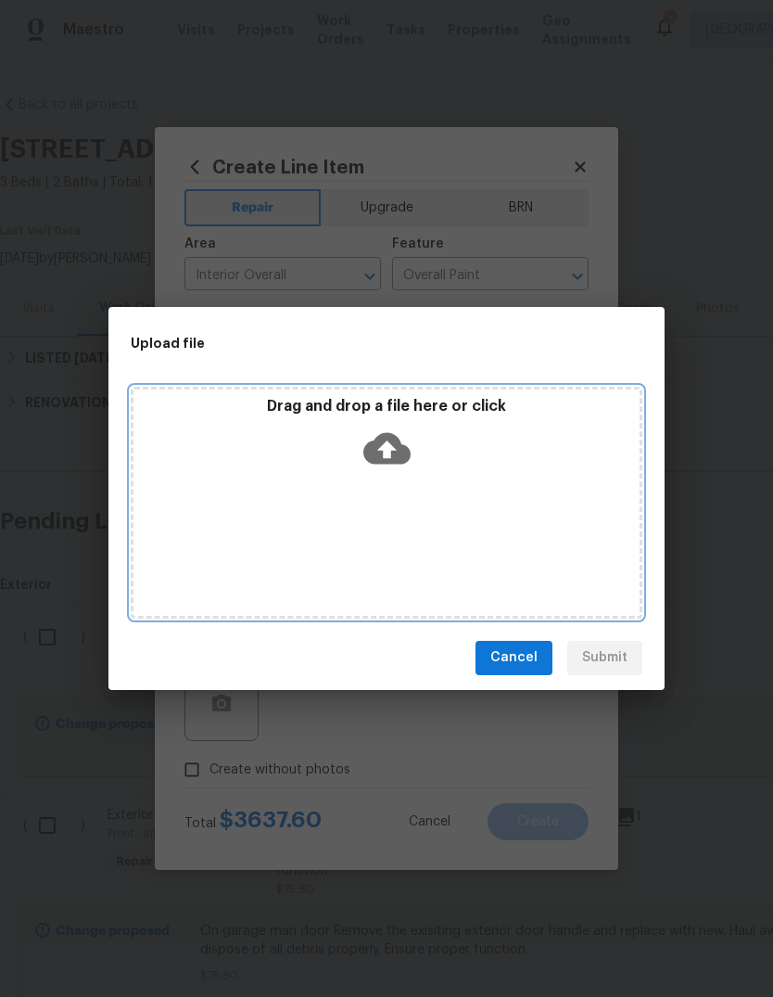
click at [403, 455] on icon at bounding box center [387, 448] width 47 height 32
click at [394, 440] on icon at bounding box center [387, 448] width 47 height 32
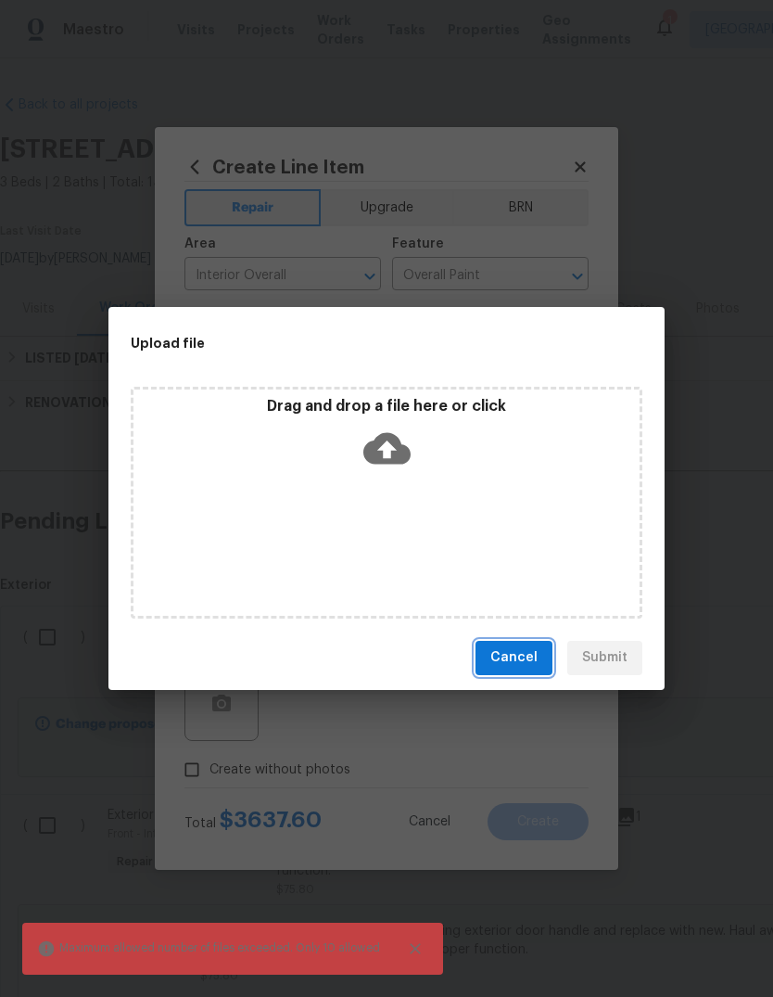
click at [517, 657] on span "Cancel" at bounding box center [514, 657] width 47 height 23
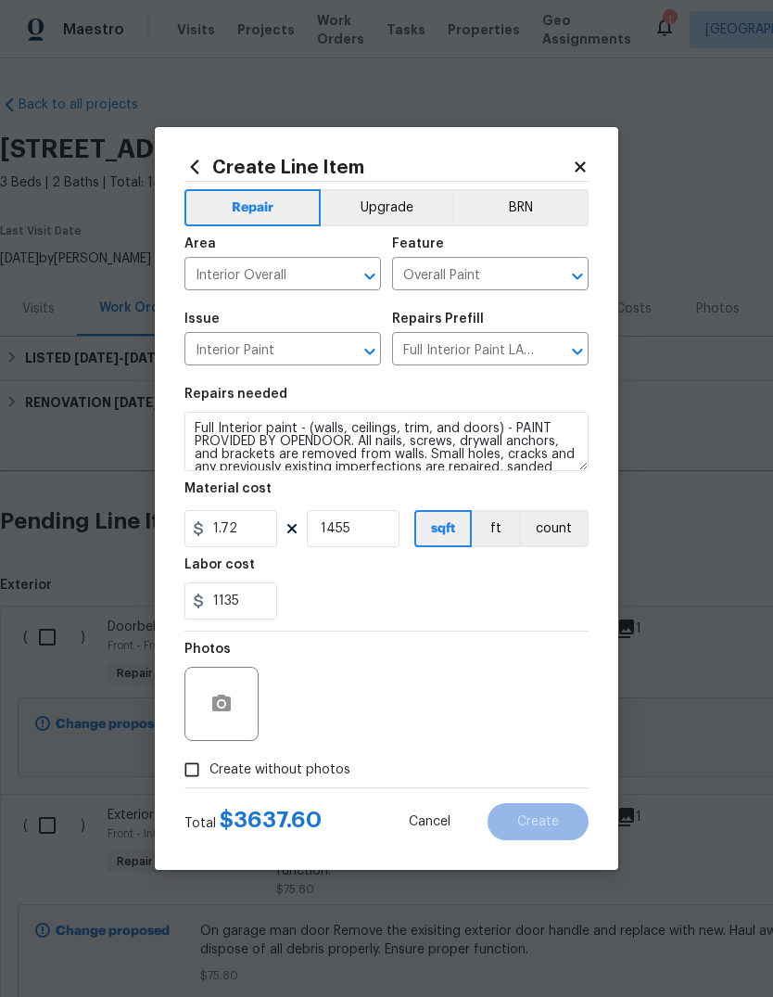
click at [562, 738] on div "Photos" at bounding box center [387, 692] width 404 height 121
click at [209, 714] on button "button" at bounding box center [221, 704] width 45 height 45
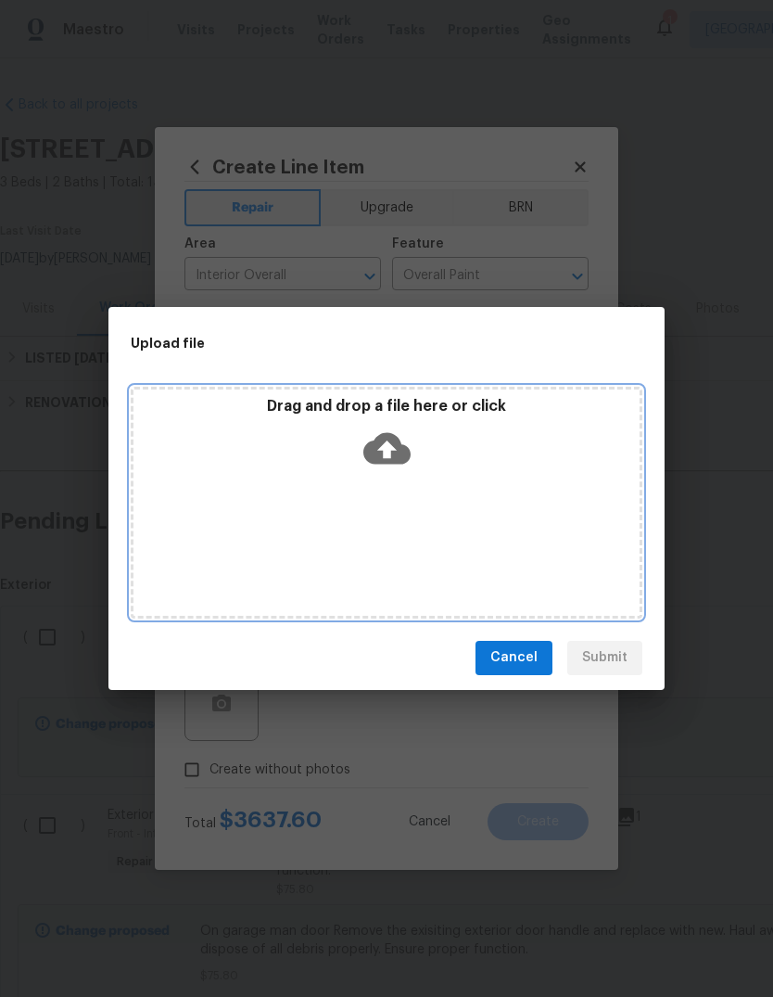
click at [424, 456] on div "Drag and drop a file here or click" at bounding box center [387, 437] width 506 height 80
click at [387, 453] on icon at bounding box center [387, 448] width 47 height 47
